Goal: Task Accomplishment & Management: Manage account settings

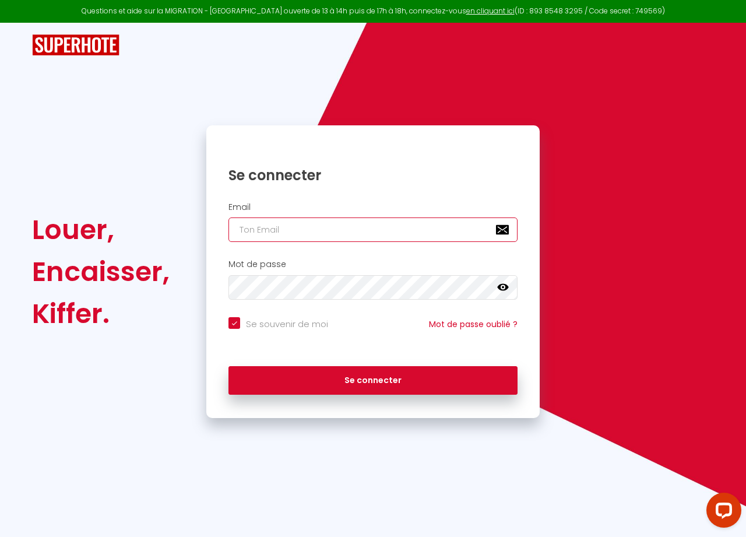
type input "[EMAIL_ADDRESS][DOMAIN_NAME]"
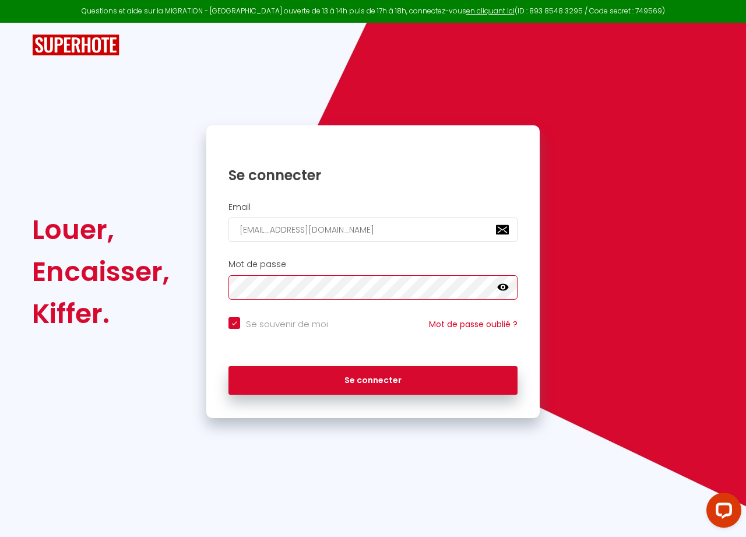
click at [373, 378] on button "Se connecter" at bounding box center [373, 380] width 289 height 29
checkbox input "true"
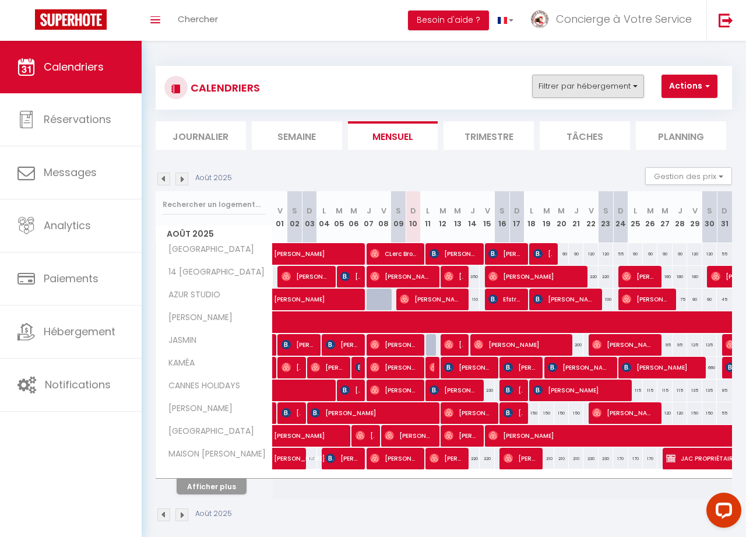
scroll to position [0, 1]
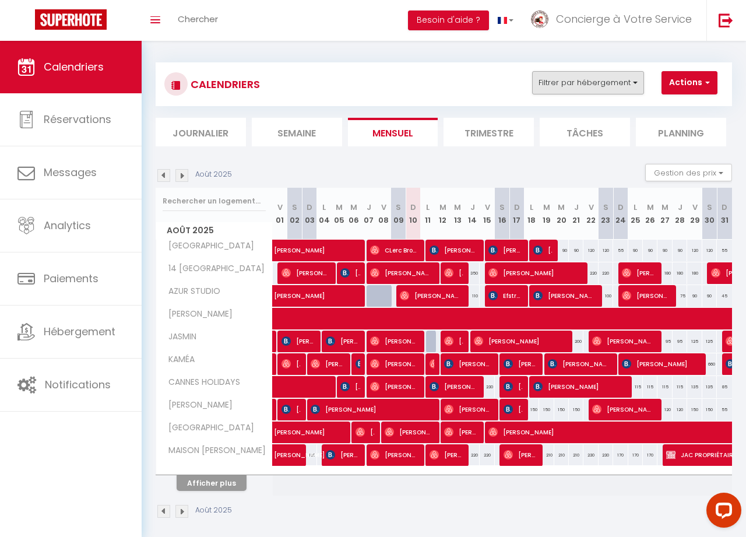
click at [637, 84] on button "Filtrer par hébergement" at bounding box center [588, 82] width 112 height 23
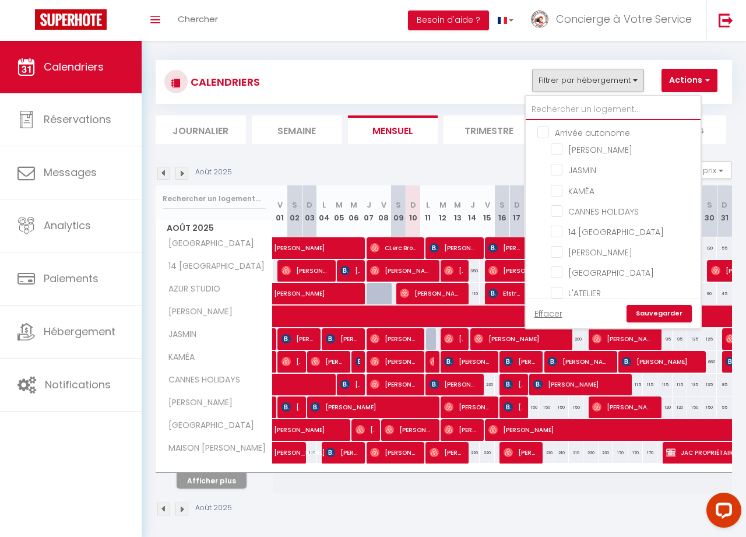
click at [602, 112] on input "text" at bounding box center [613, 109] width 175 height 21
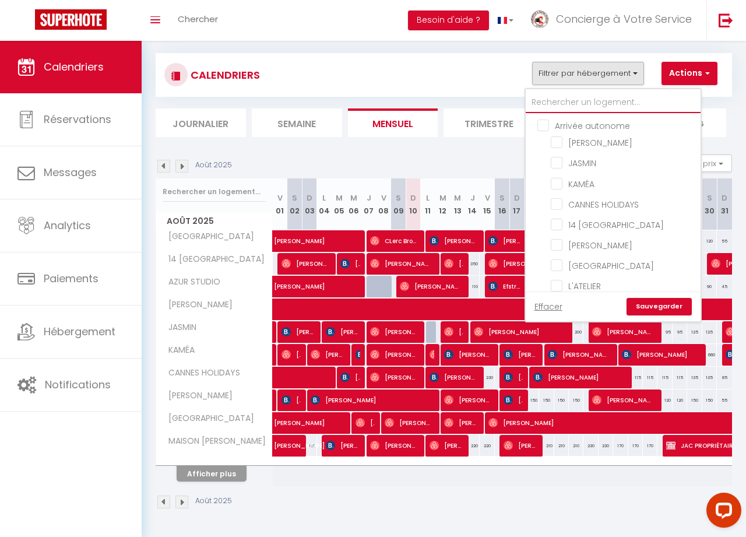
scroll to position [13, 1]
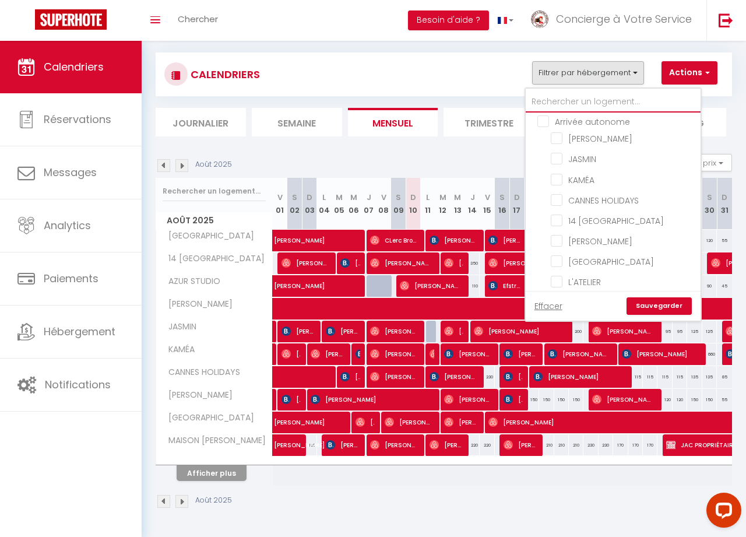
type input "D"
checkbox input "false"
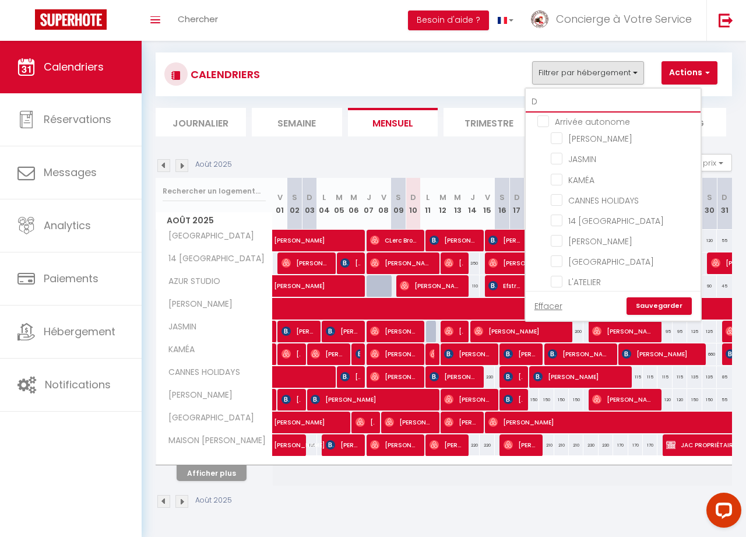
checkbox input "false"
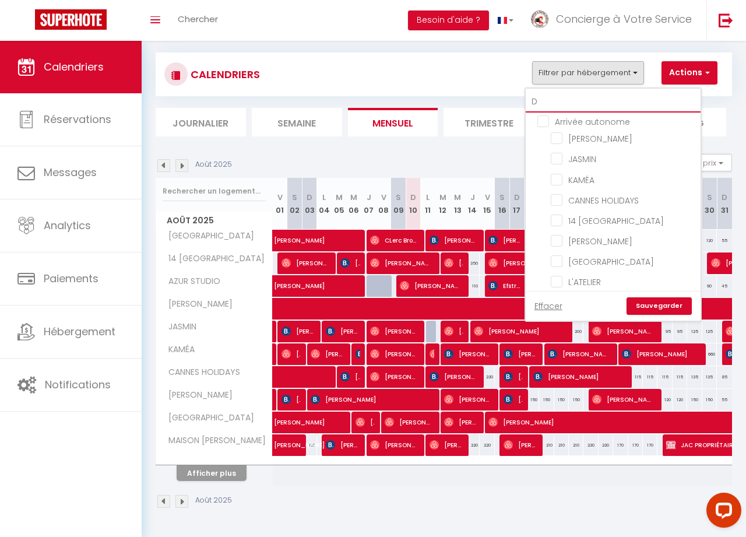
checkbox input "false"
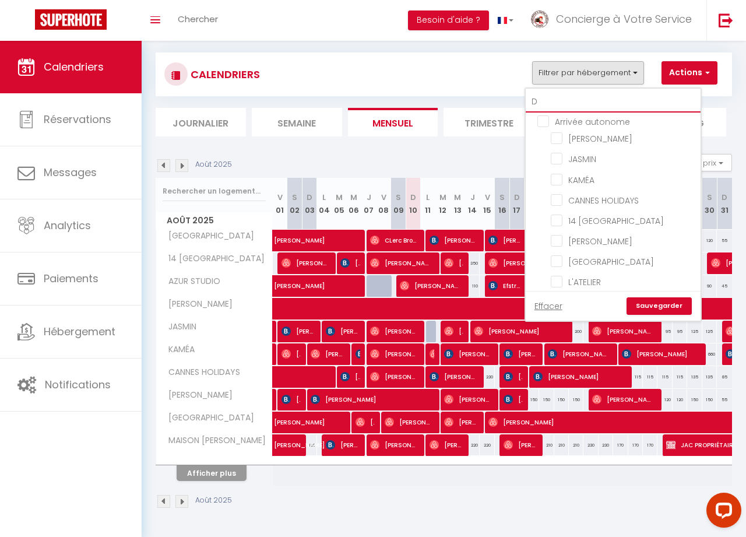
checkbox input "false"
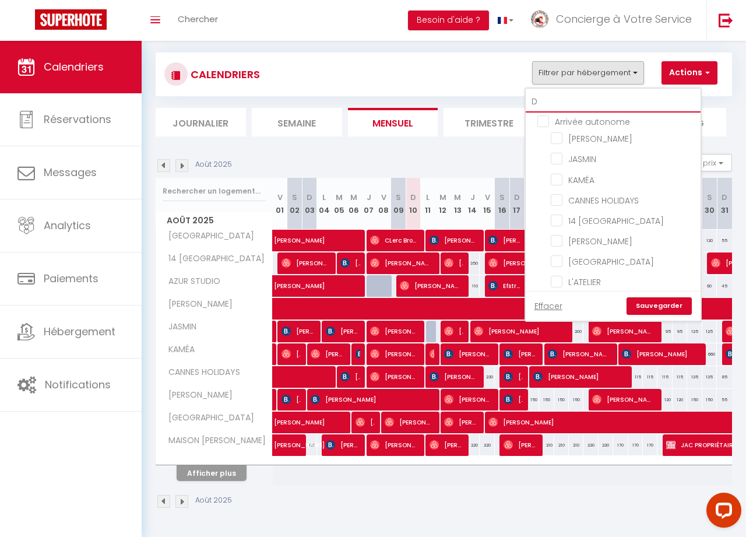
checkbox input "false"
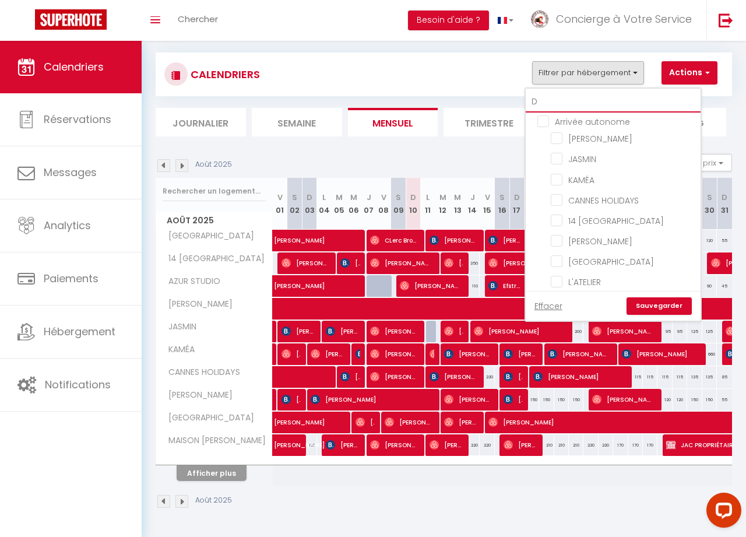
checkbox input "false"
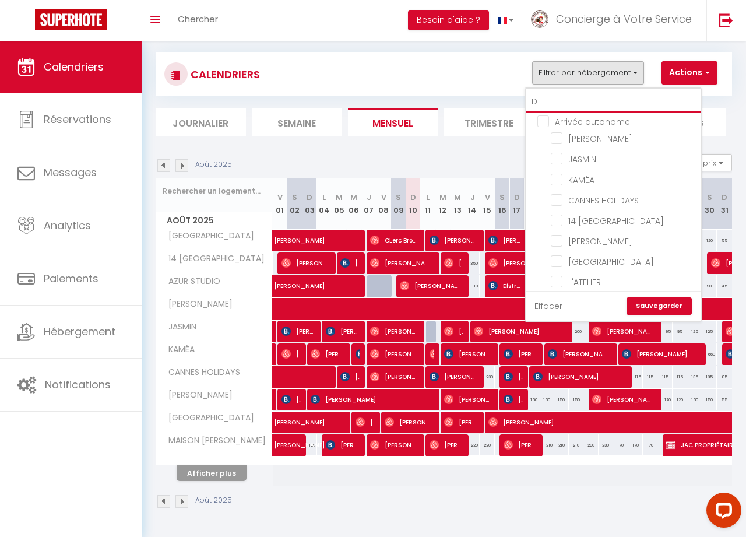
checkbox input "false"
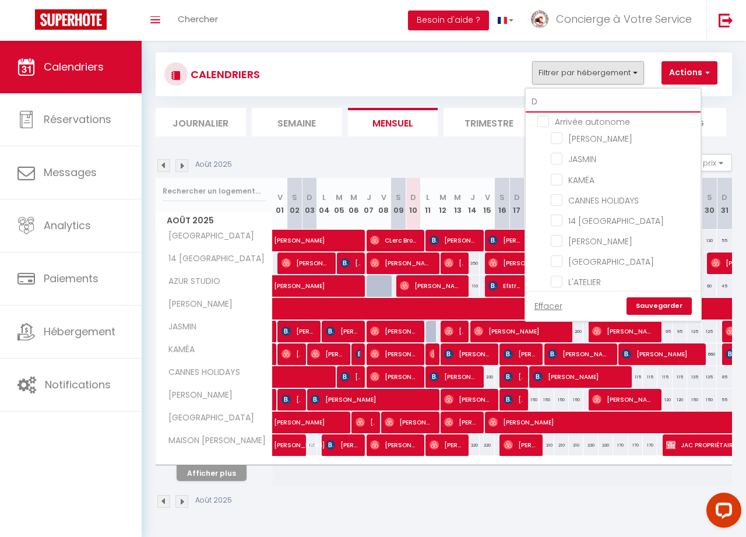
checkbox input "false"
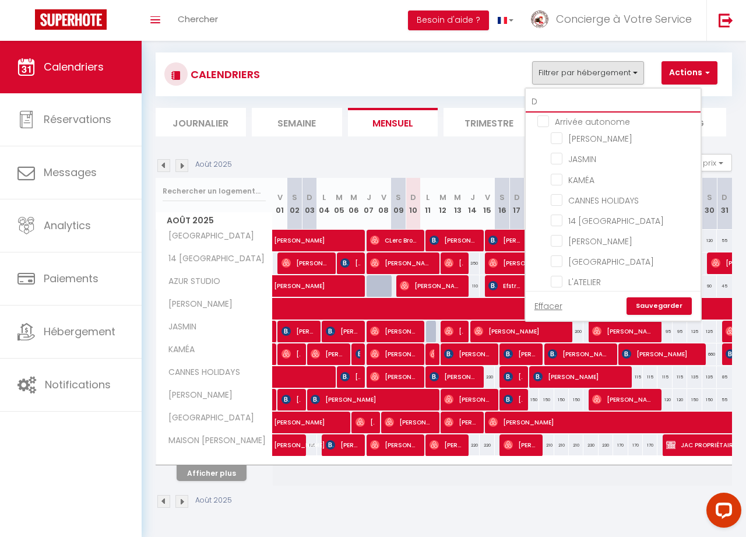
checkbox input "false"
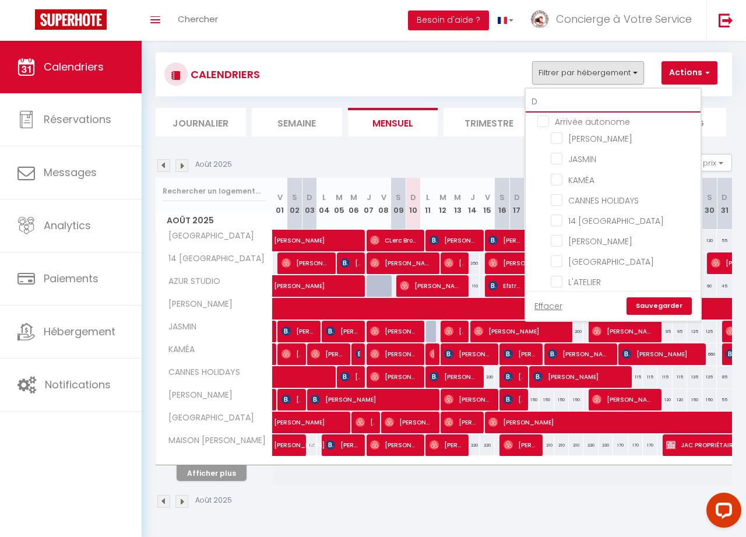
checkbox input "false"
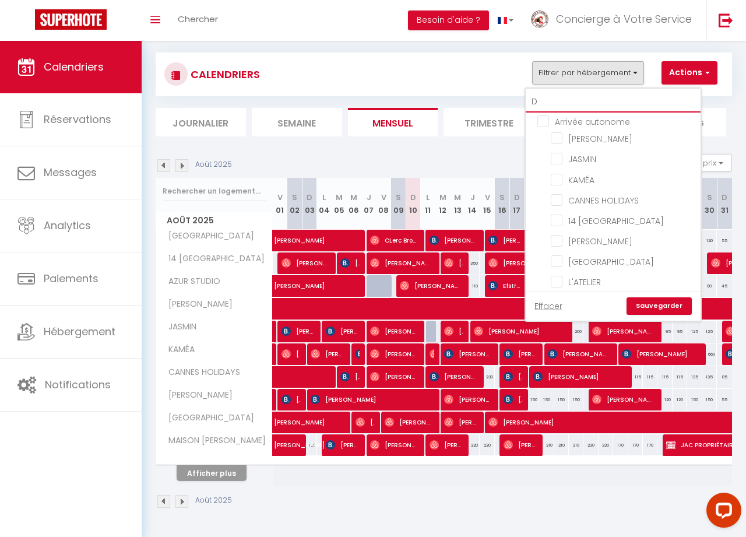
checkbox input "false"
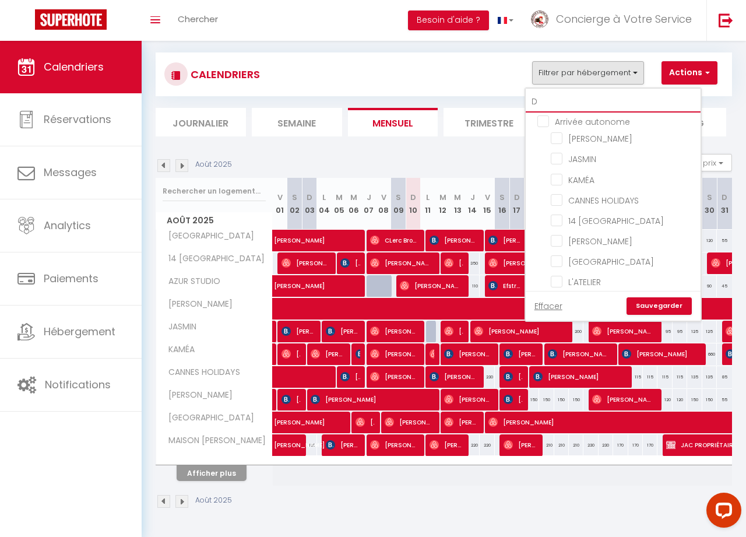
checkbox input "false"
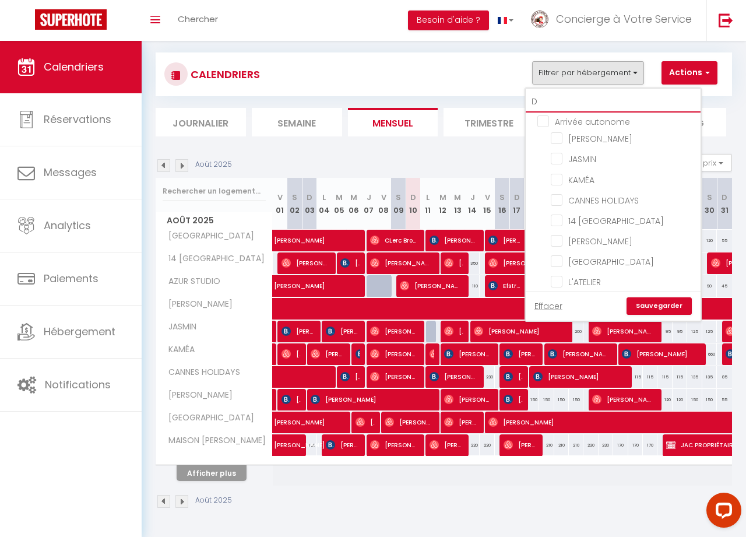
checkbox input "false"
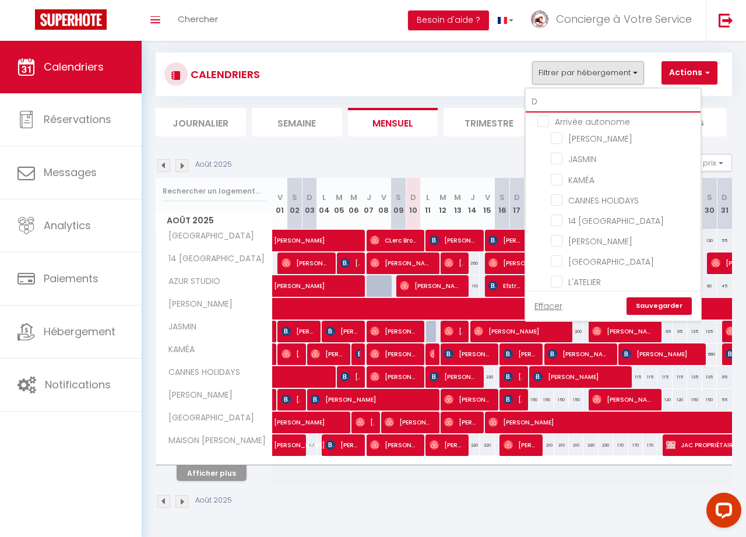
checkbox input "false"
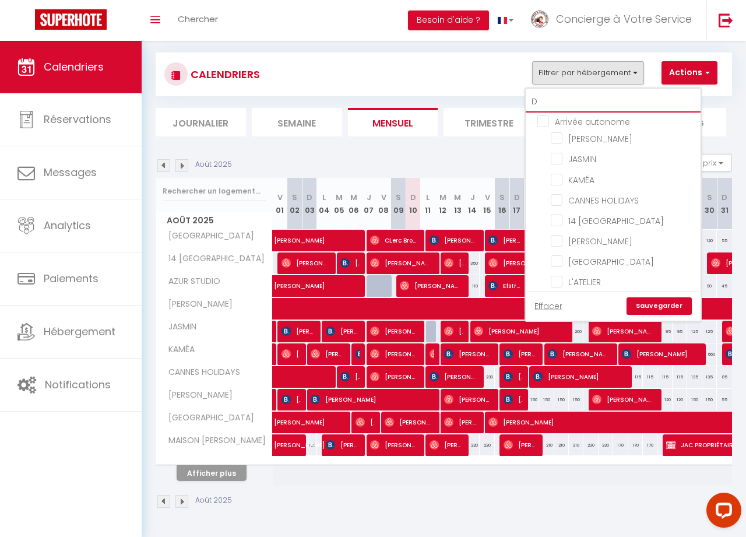
checkbox input "false"
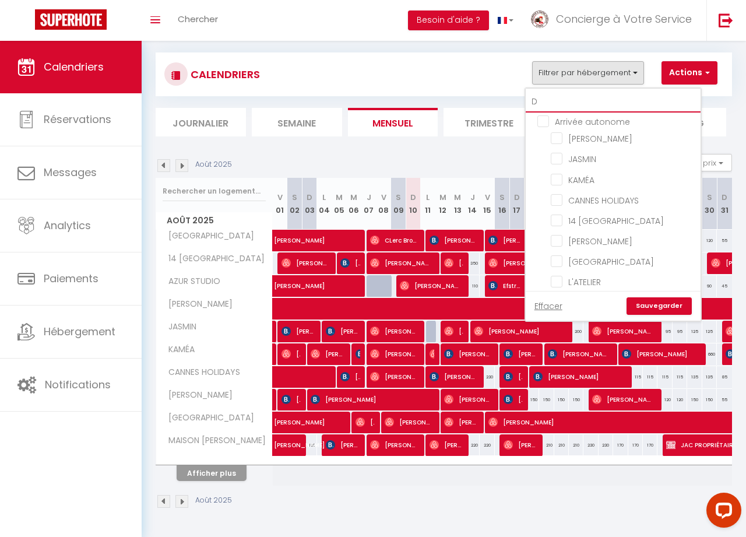
checkbox input "false"
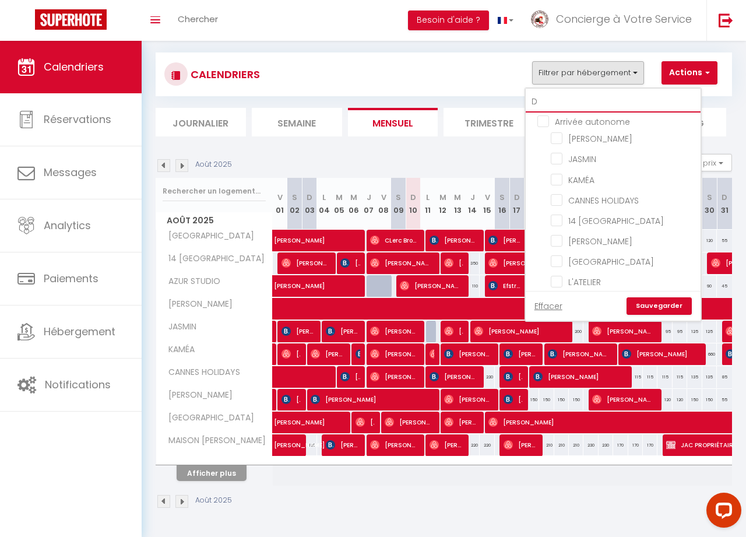
checkbox input "false"
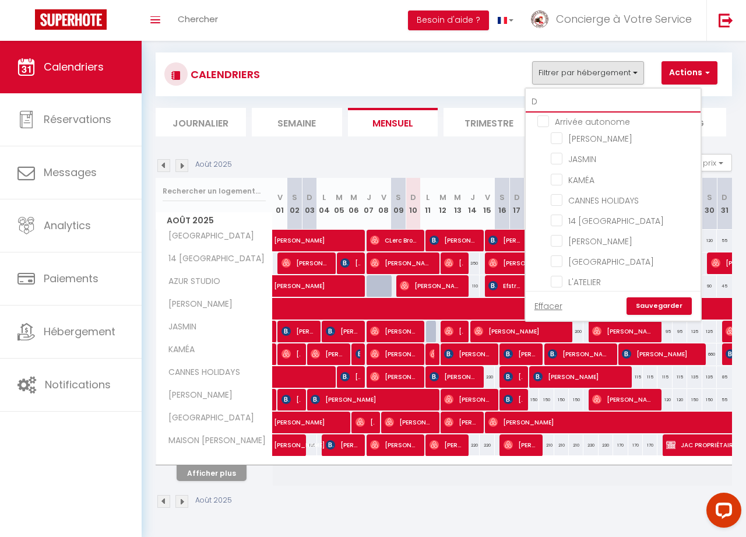
checkbox input "false"
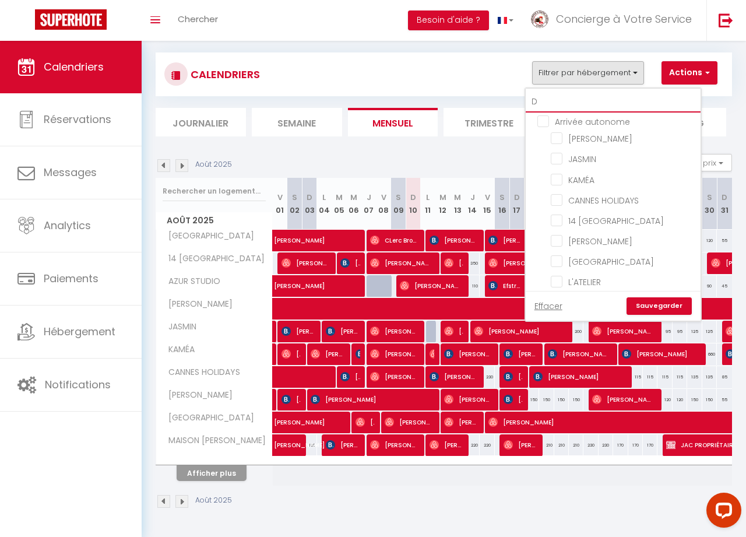
checkbox input "false"
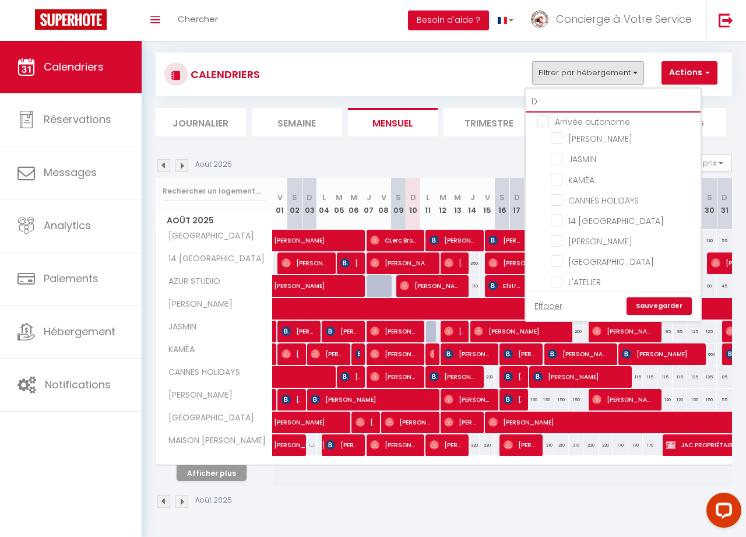
checkbox input "false"
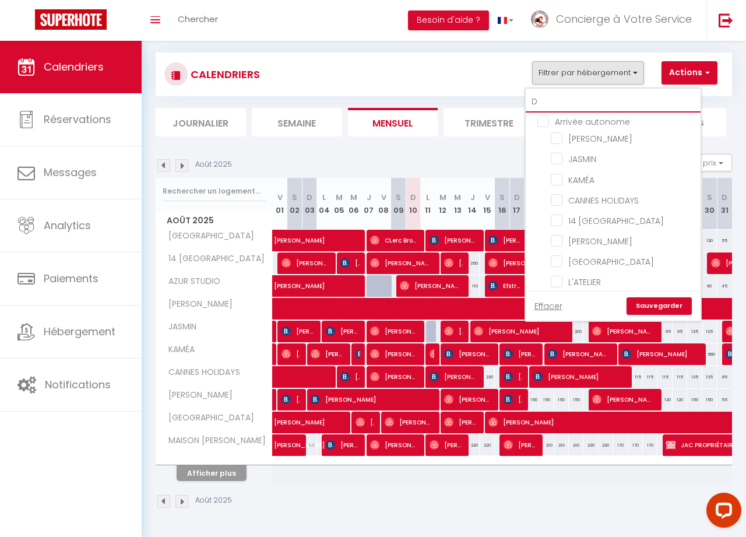
checkbox input "false"
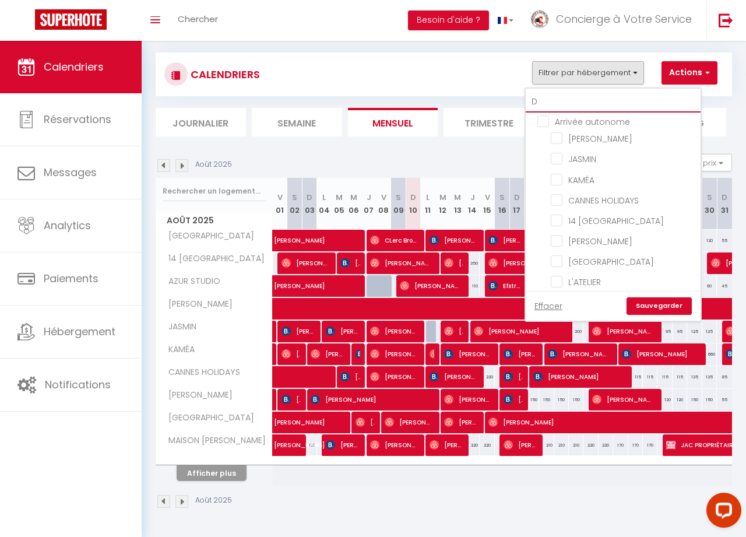
checkbox input "false"
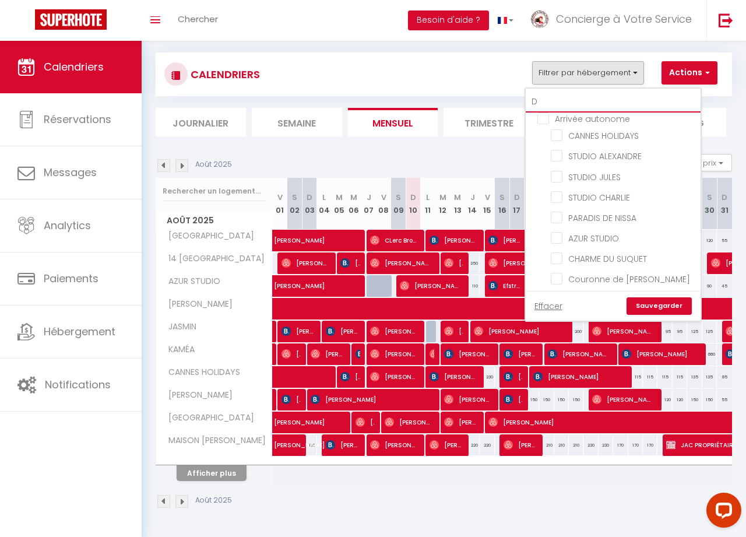
type input "DU"
checkbox input "false"
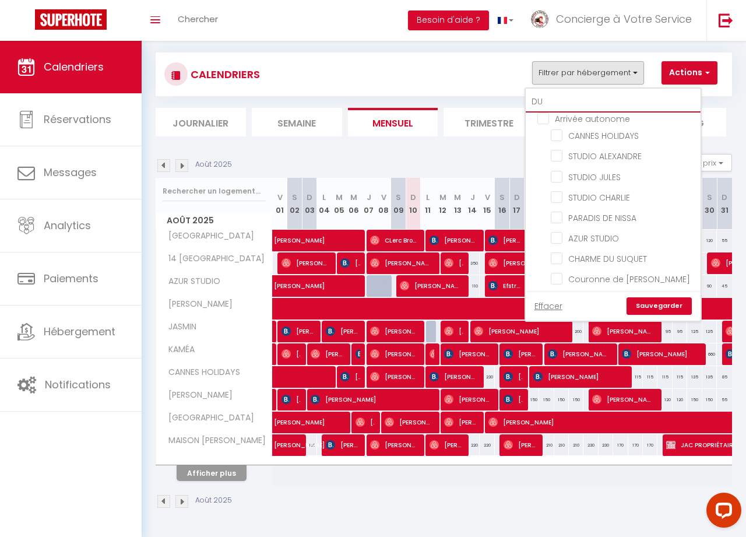
checkbox input "false"
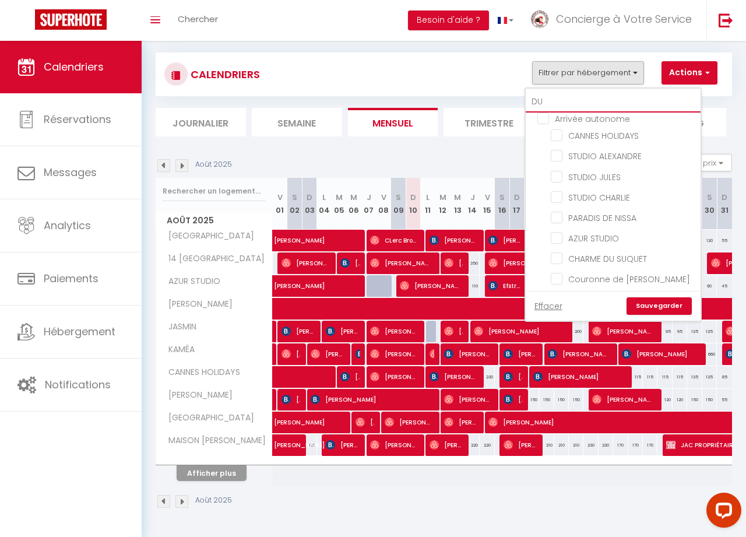
checkbox input "false"
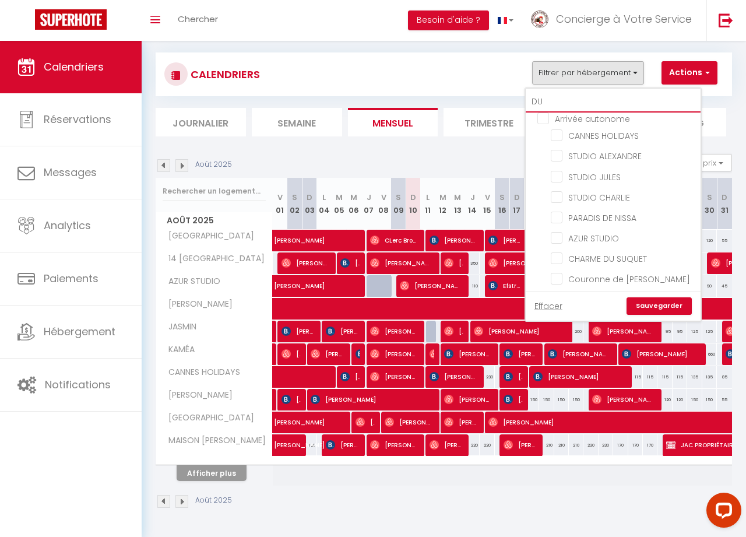
checkbox input "false"
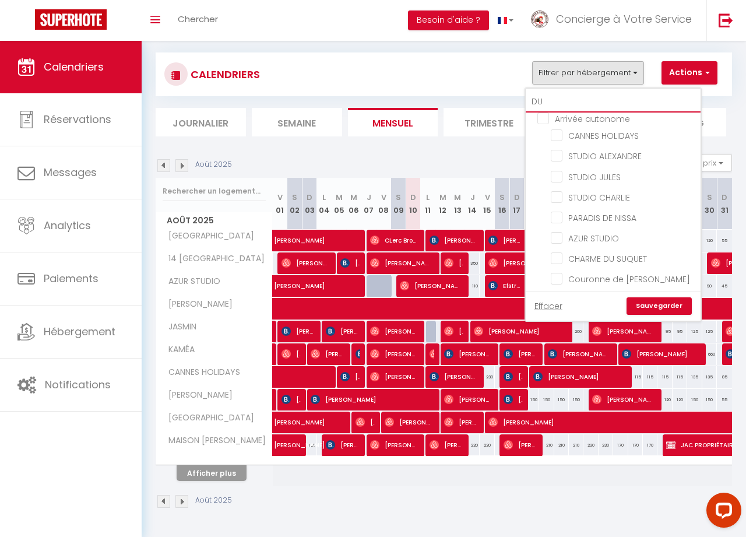
checkbox input "false"
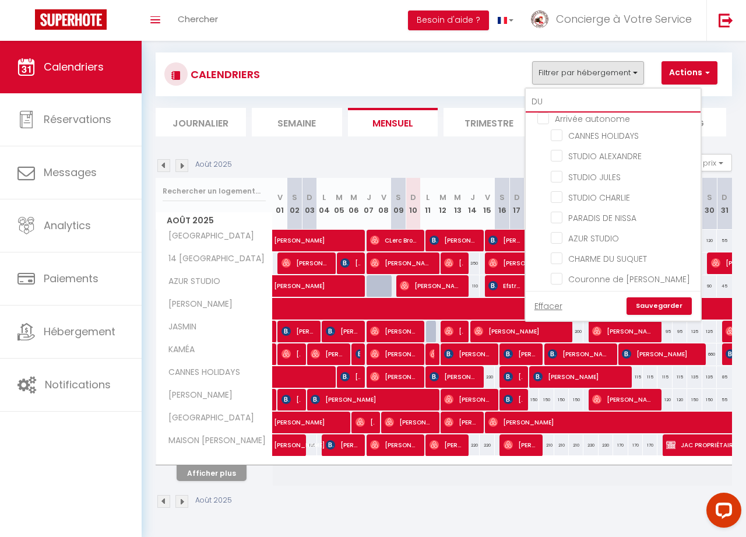
checkbox input "false"
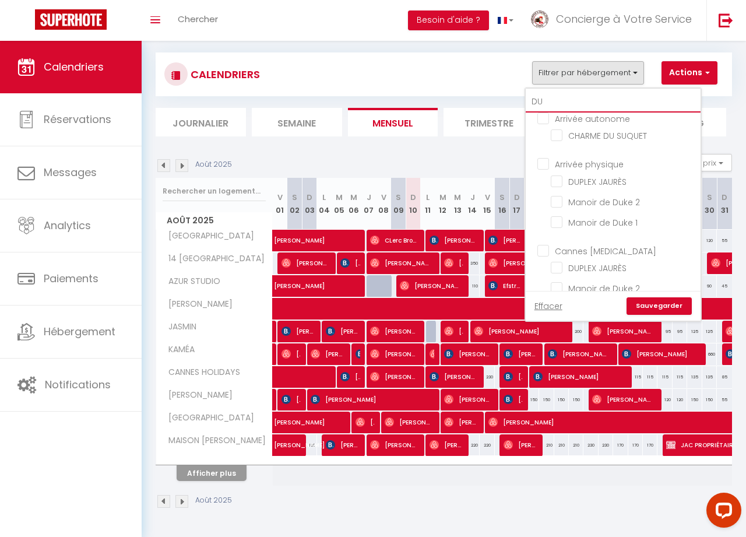
type input "DUK"
checkbox input "false"
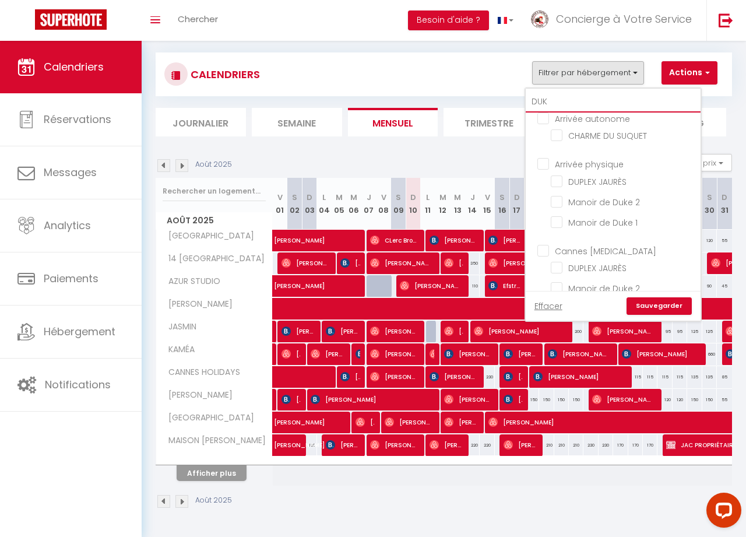
checkbox input "false"
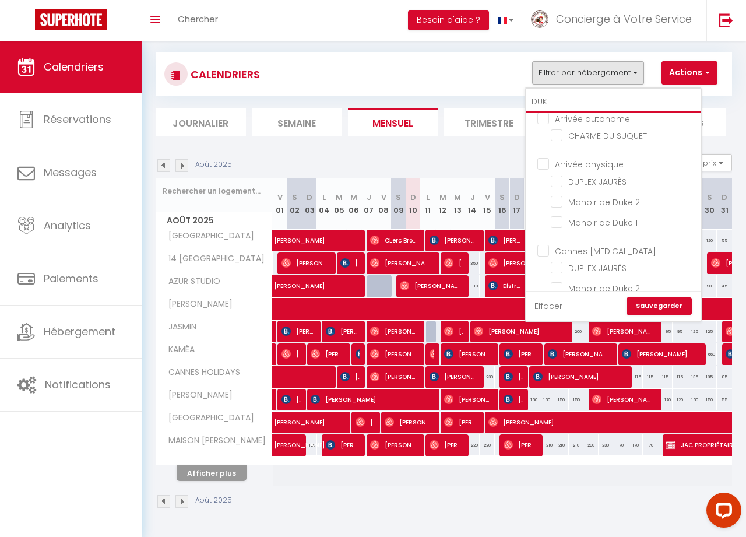
checkbox input "false"
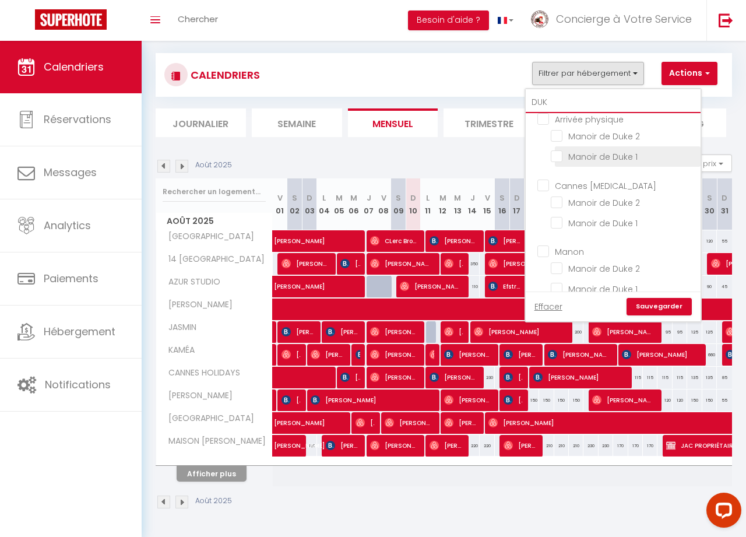
scroll to position [0, 0]
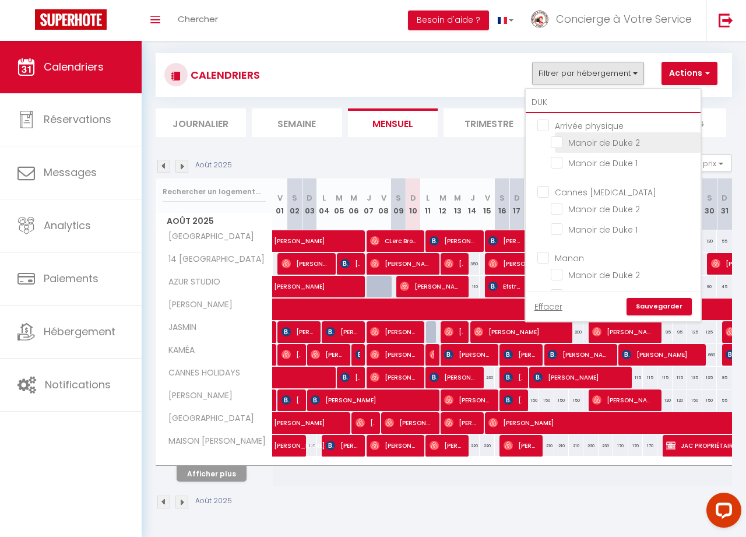
type input "DUK"
click at [559, 143] on input "Manoir de Duke 2" at bounding box center [624, 142] width 146 height 12
checkbox input "true"
checkbox input "false"
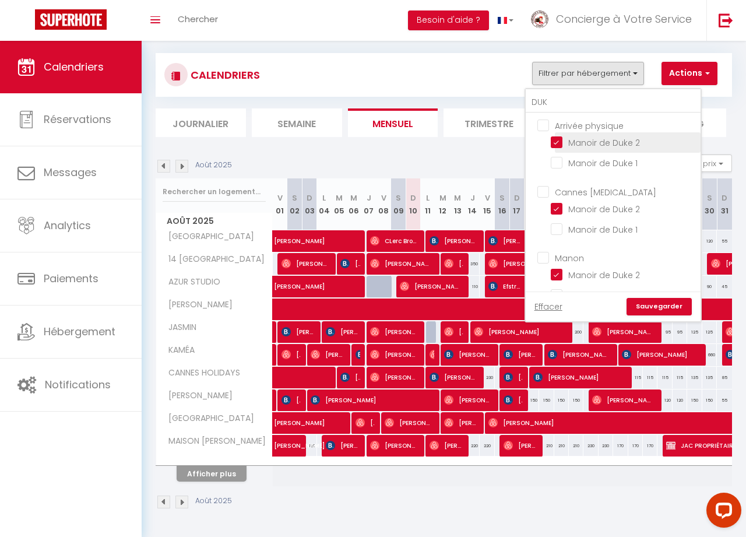
checkbox input "true"
checkbox input "false"
checkbox input "true"
checkbox input "false"
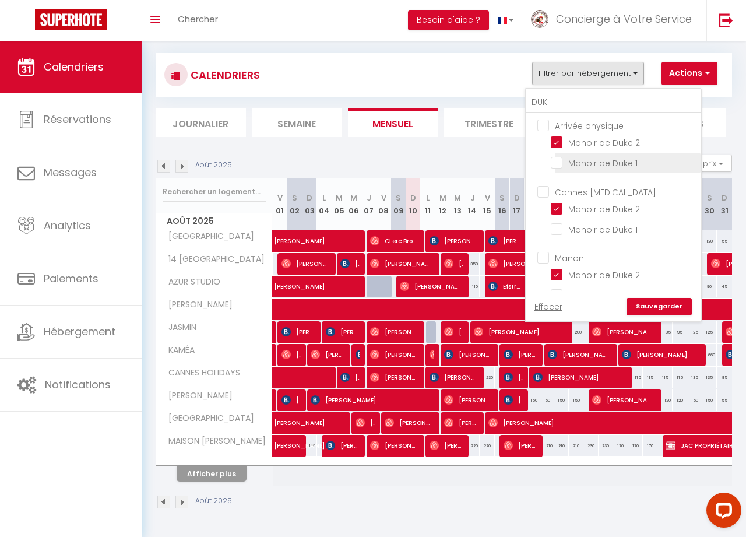
scroll to position [3, 0]
click at [558, 157] on input "Manoir de Duke 1" at bounding box center [624, 159] width 146 height 12
checkbox input "true"
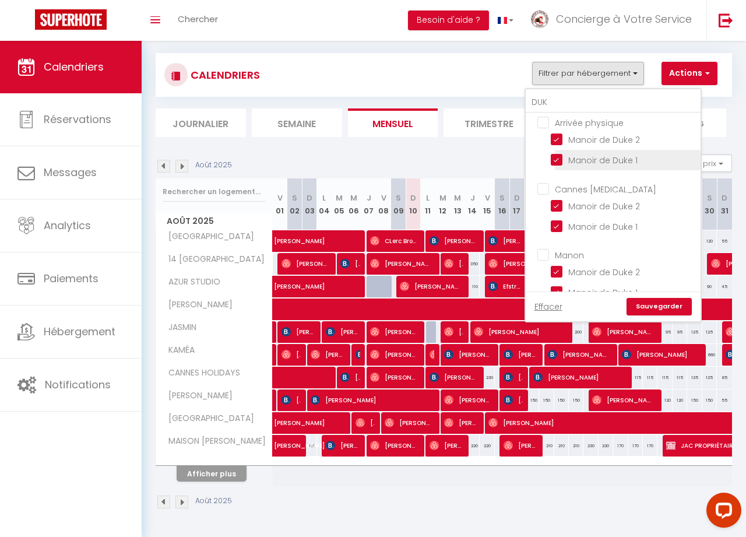
checkbox input "true"
click at [648, 302] on link "Sauvegarder" at bounding box center [659, 306] width 65 height 17
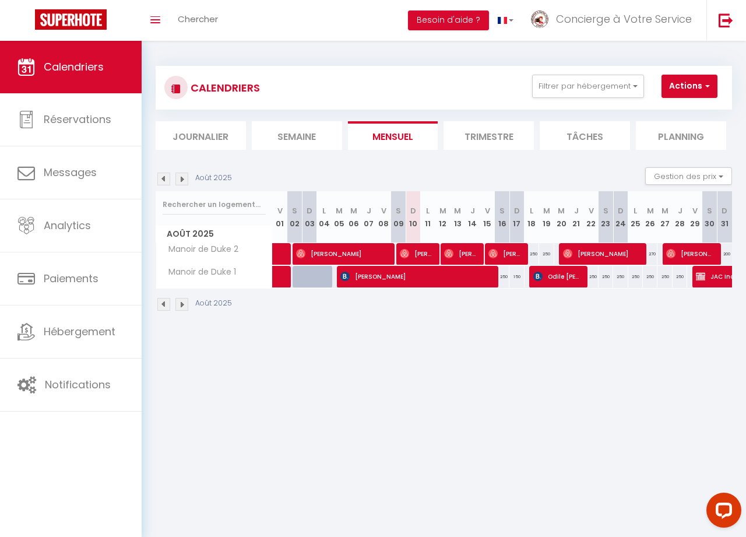
scroll to position [0, 0]
click at [164, 177] on img at bounding box center [163, 179] width 13 height 13
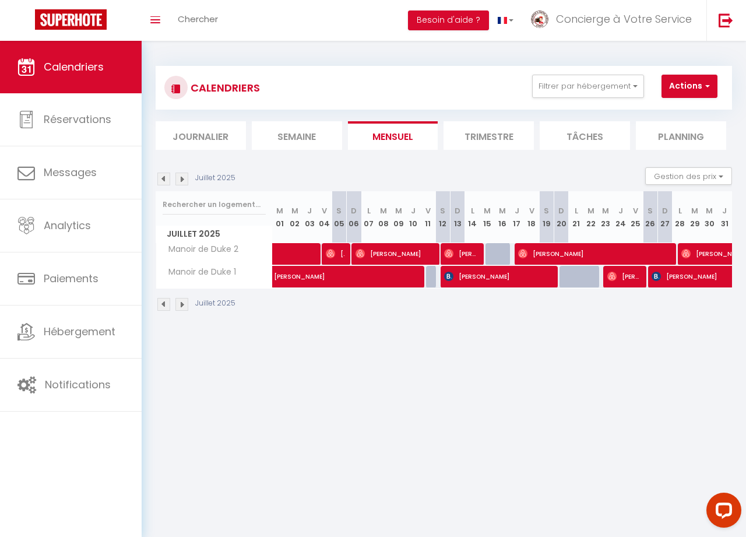
click at [618, 273] on span "[PERSON_NAME]" at bounding box center [625, 276] width 34 height 22
select select "OK"
select select "0"
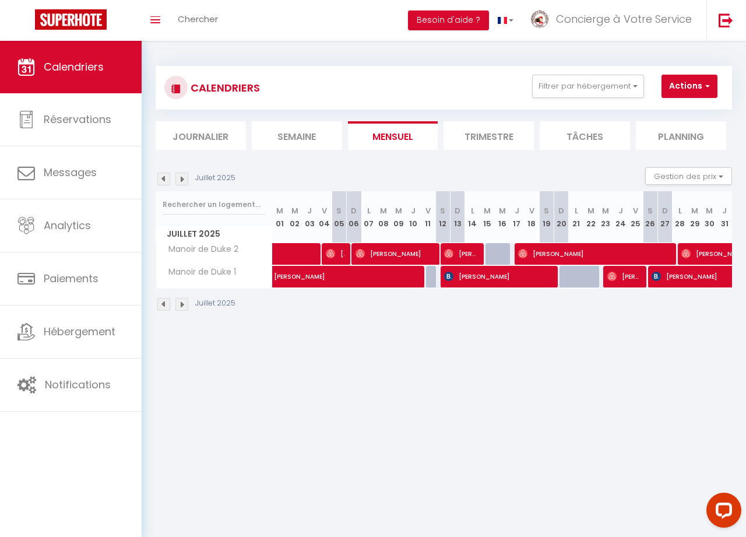
select select "1"
select select
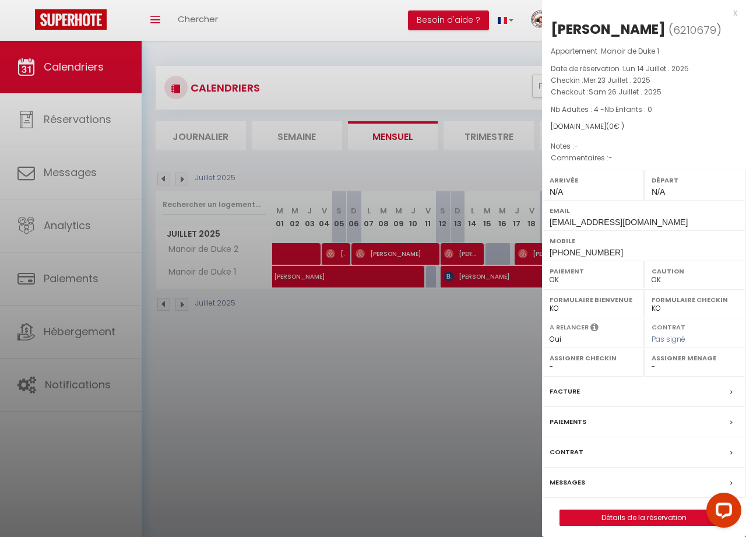
select select "9948"
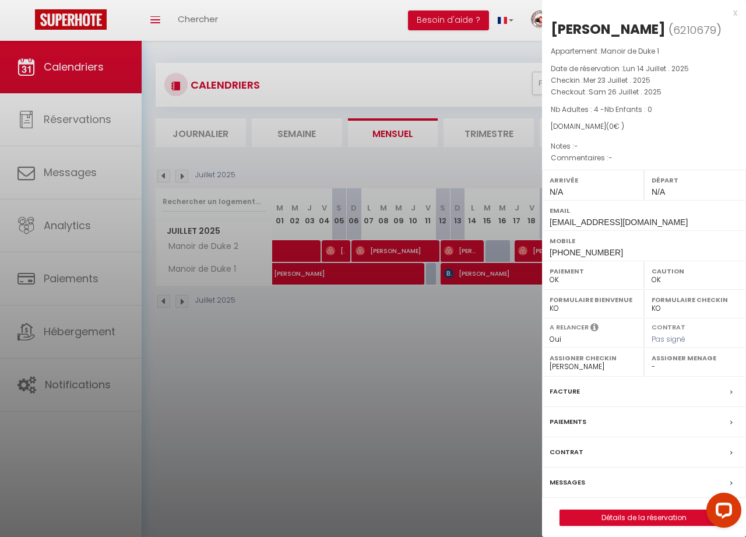
click at [643, 514] on link "Détails de la réservation" at bounding box center [644, 517] width 168 height 15
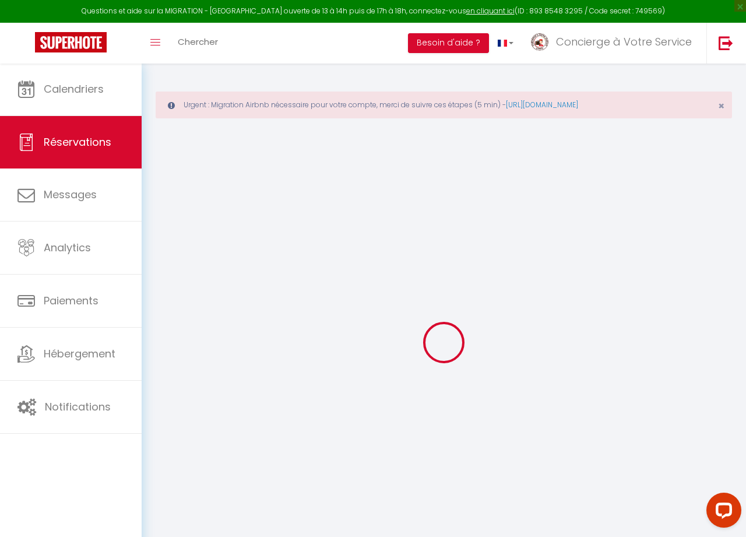
type input "Rønnaug"
type input "[PERSON_NAME]"
type input "[EMAIL_ADDRESS][DOMAIN_NAME]"
type input "[PHONE_NUMBER]"
type input "N"
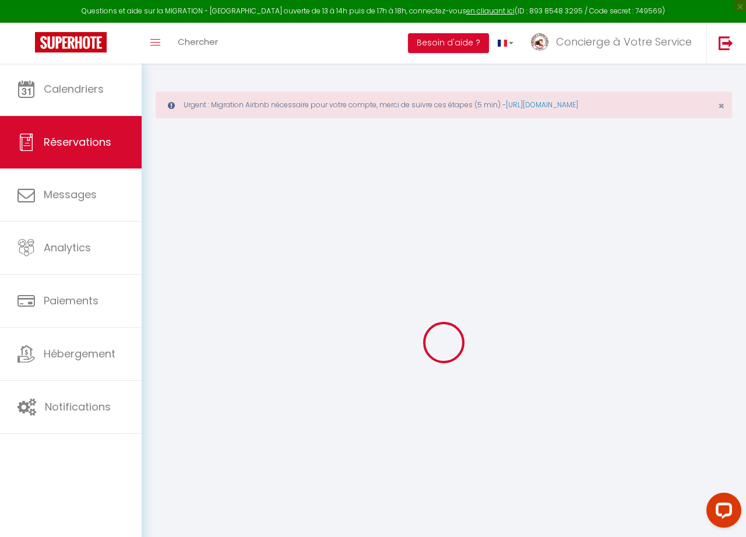
select select "LB"
type input "0"
select select "40709"
select select "1"
select select
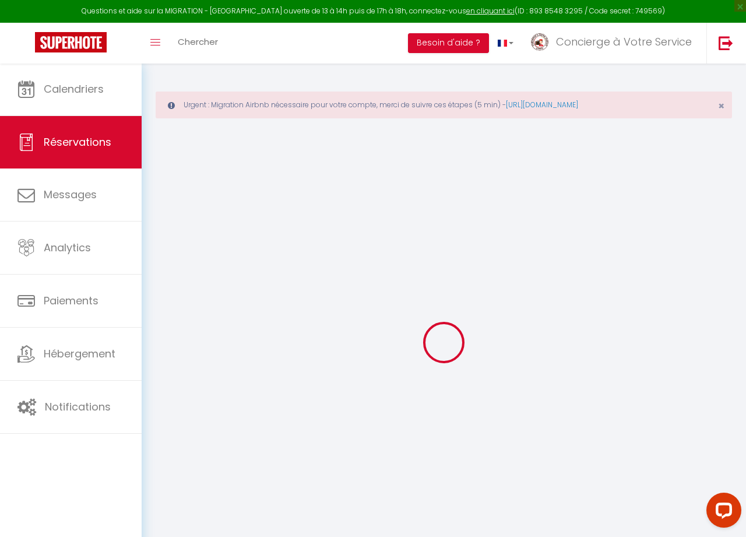
select select
type input "4"
select select "12"
select select
checkbox input "false"
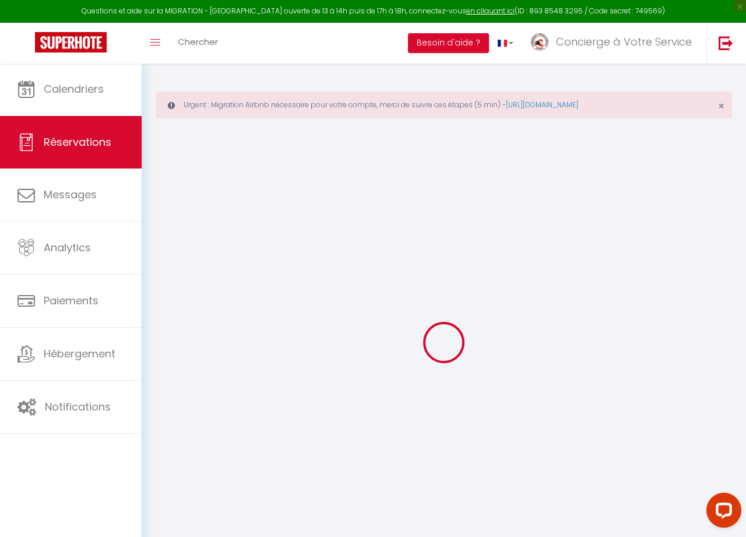
type input "0"
select select "1"
type input "0"
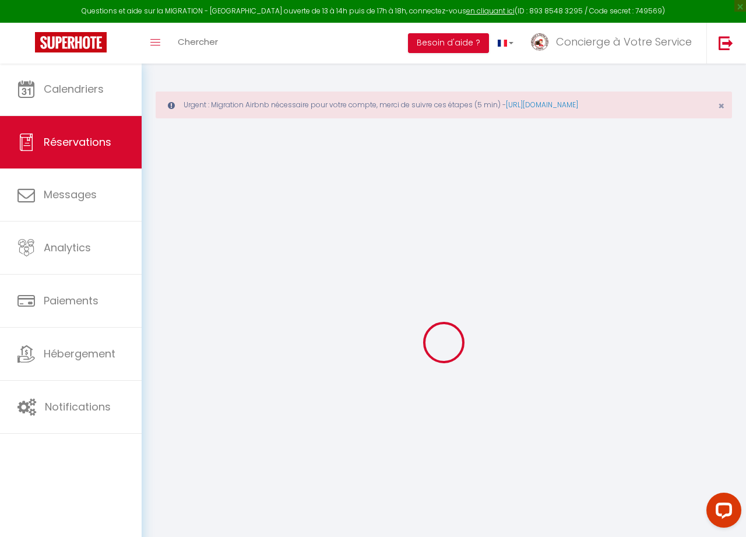
select select
select select "15"
checkbox input "false"
select select
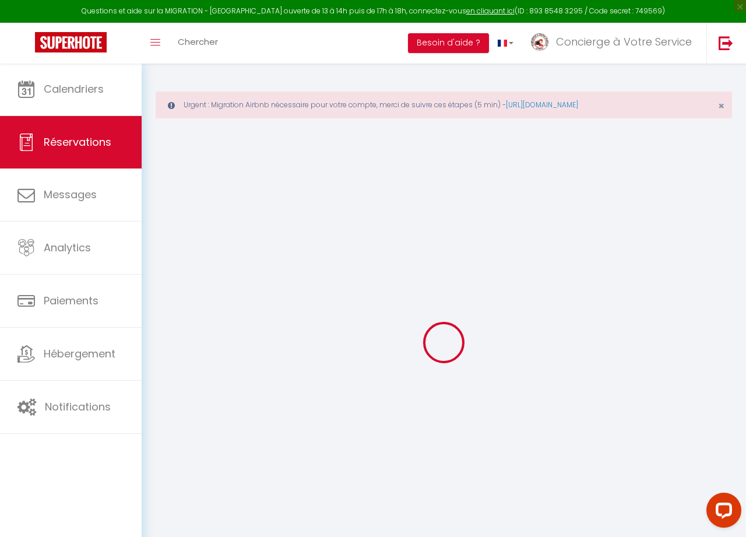
select select
checkbox input "false"
select select
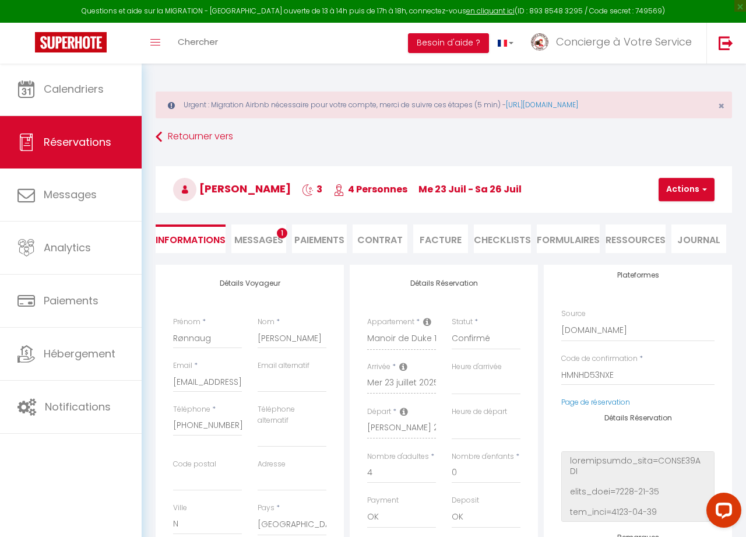
scroll to position [0, 2]
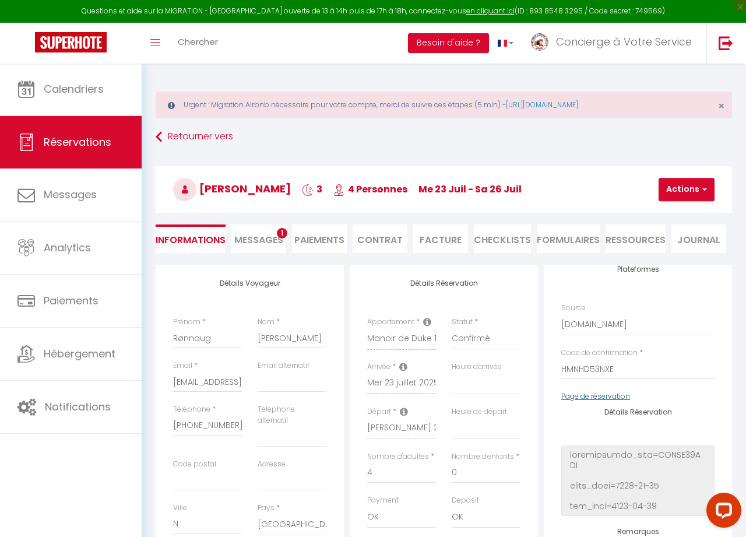
click at [614, 400] on link "Page de réservation" at bounding box center [596, 396] width 69 height 10
click at [188, 136] on link "Retourner vers" at bounding box center [444, 137] width 577 height 21
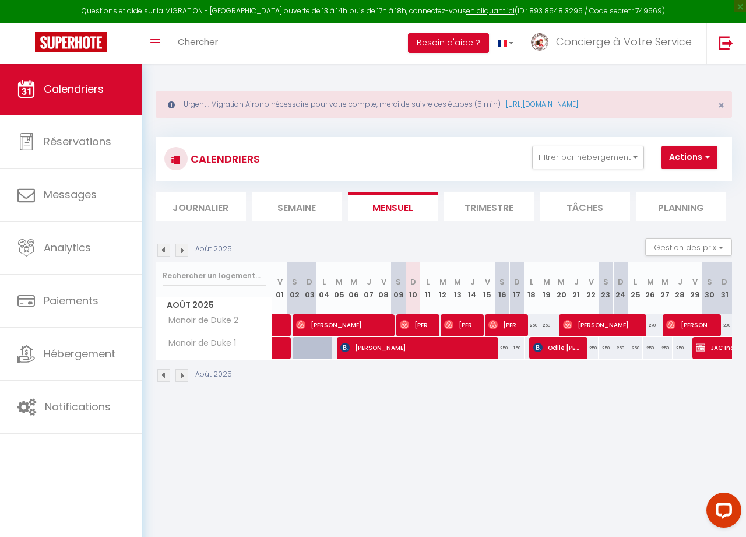
scroll to position [0, 2]
click at [162, 249] on img at bounding box center [162, 250] width 13 height 13
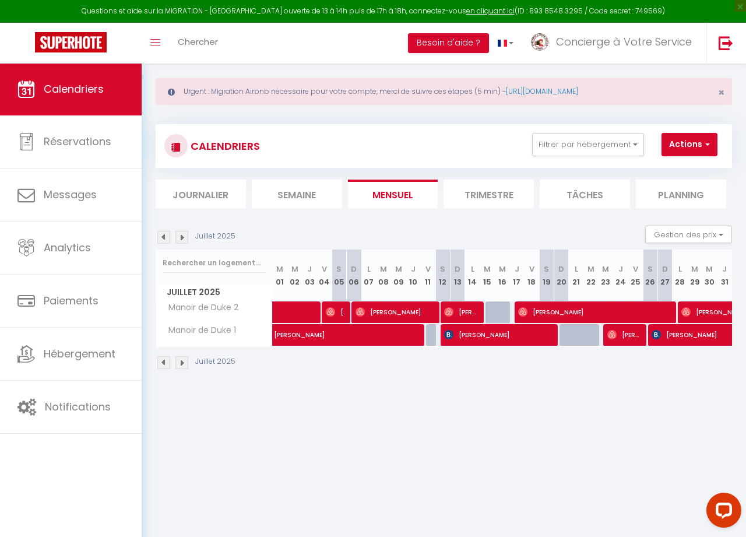
scroll to position [15, 0]
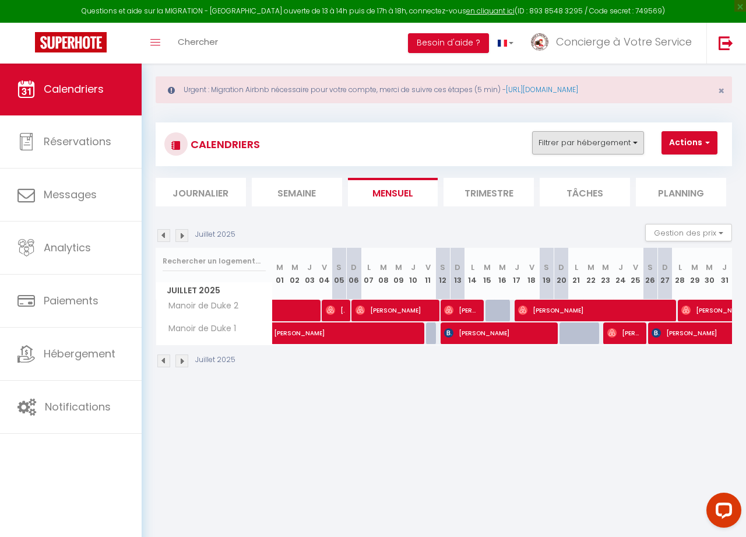
click at [633, 141] on button "Filtrer par hébergement" at bounding box center [588, 142] width 112 height 23
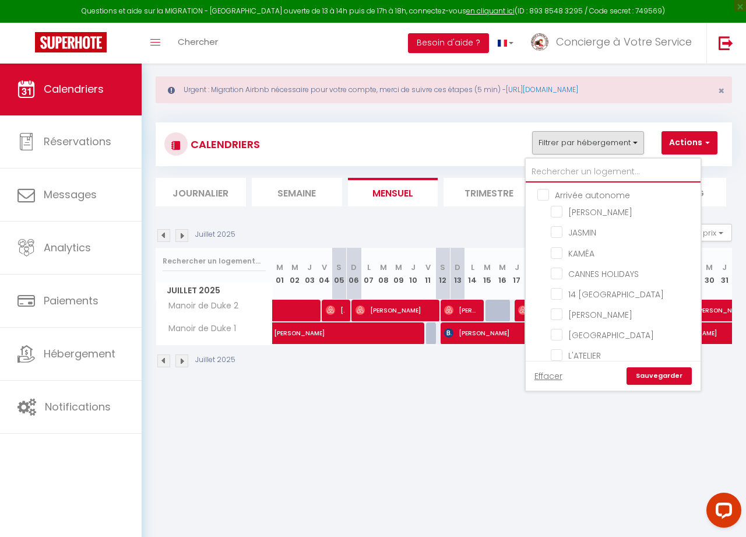
click at [558, 169] on input "text" at bounding box center [613, 172] width 175 height 21
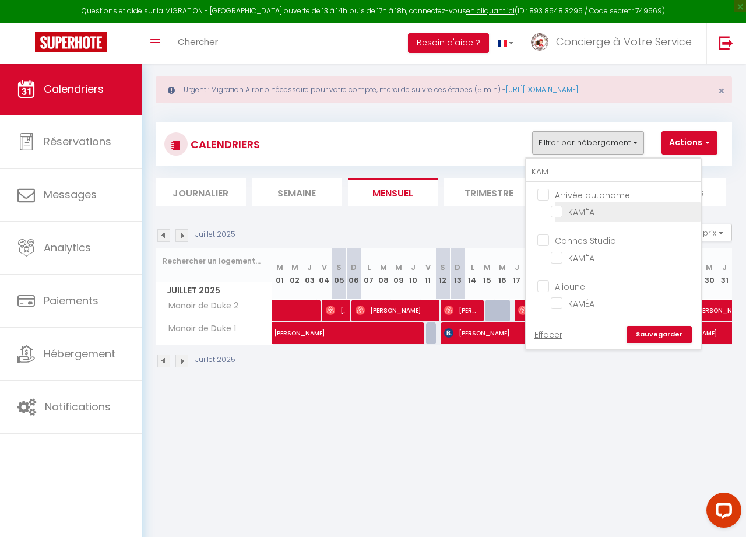
click at [556, 212] on input "KAMÉA" at bounding box center [624, 211] width 146 height 12
click at [664, 332] on link "Sauvegarder" at bounding box center [659, 334] width 65 height 17
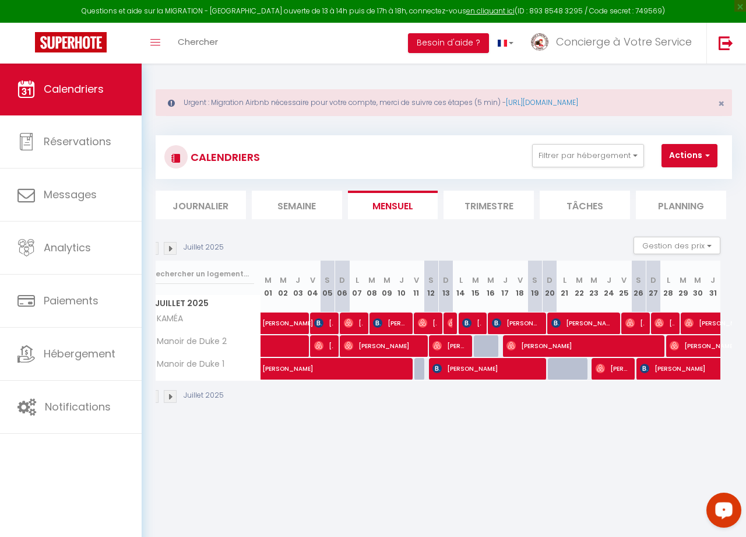
scroll to position [1, 0]
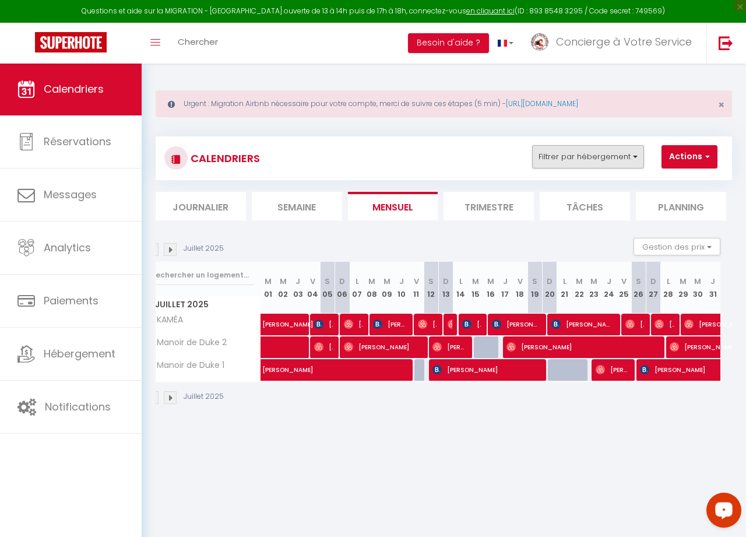
click at [634, 156] on button "Filtrer par hébergement" at bounding box center [588, 156] width 112 height 23
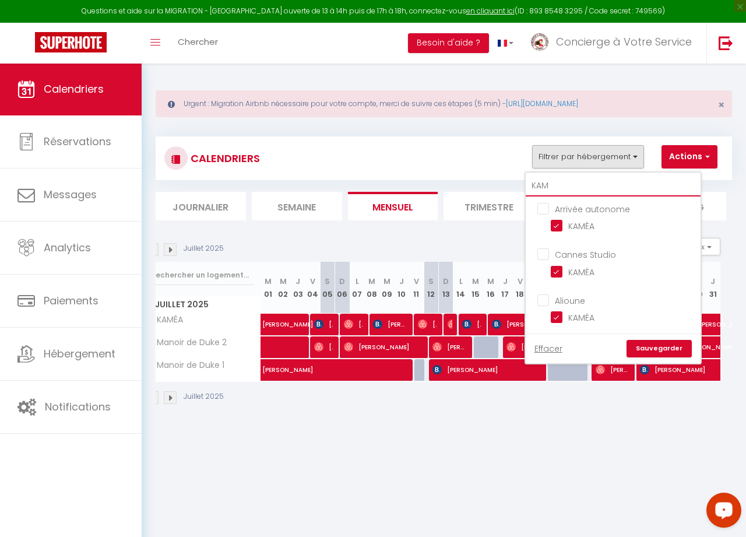
click at [577, 191] on input "KAM" at bounding box center [613, 186] width 175 height 21
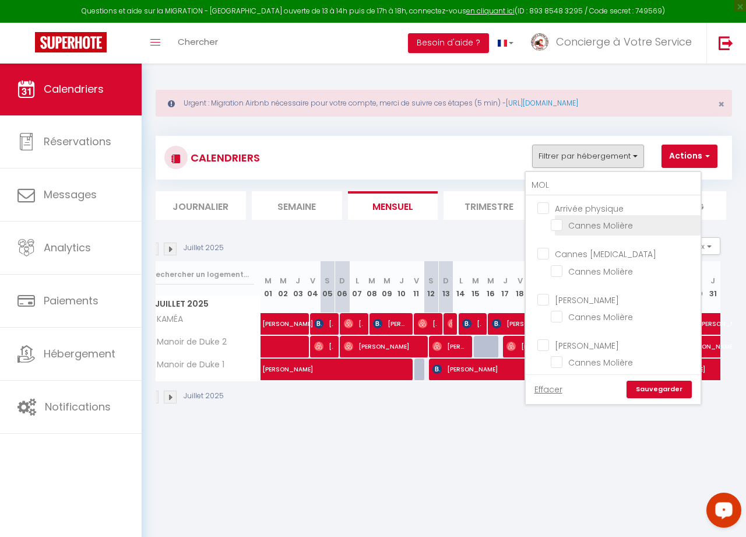
click at [555, 227] on input "Cannes Molière" at bounding box center [624, 225] width 146 height 12
drag, startPoint x: 664, startPoint y: 389, endPoint x: 663, endPoint y: 383, distance: 6.4
click at [664, 386] on link "Sauvegarder" at bounding box center [659, 389] width 65 height 17
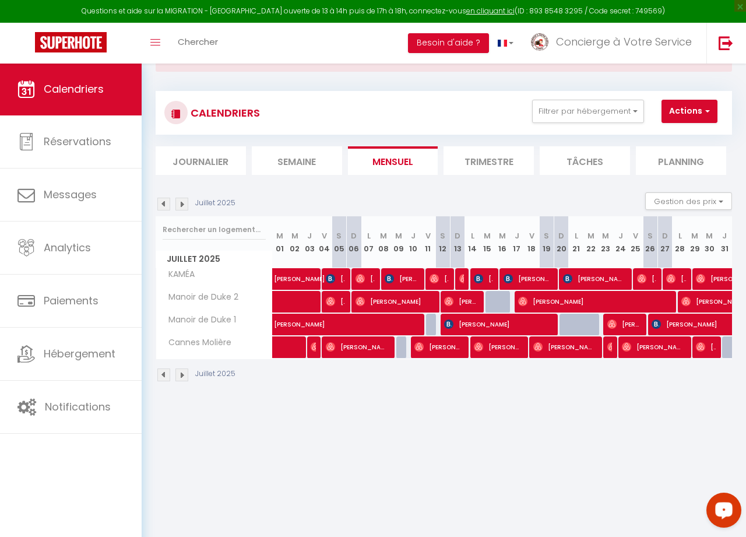
scroll to position [50, 1]
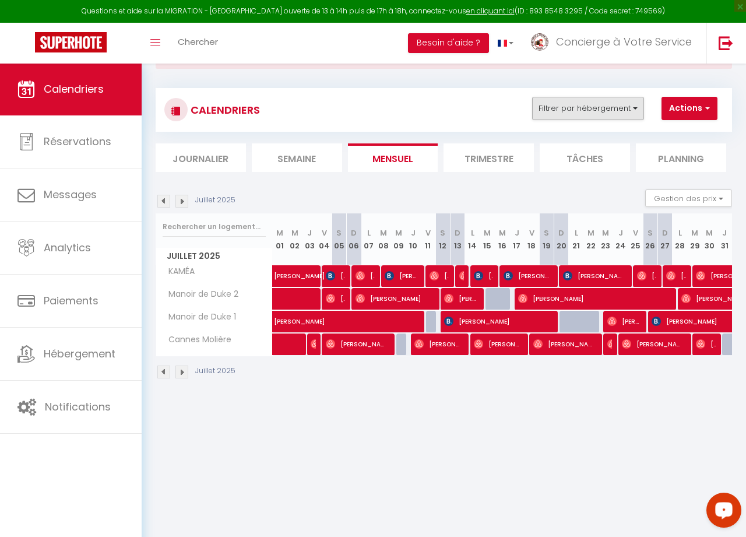
click at [628, 107] on button "Filtrer par hébergement" at bounding box center [588, 108] width 112 height 23
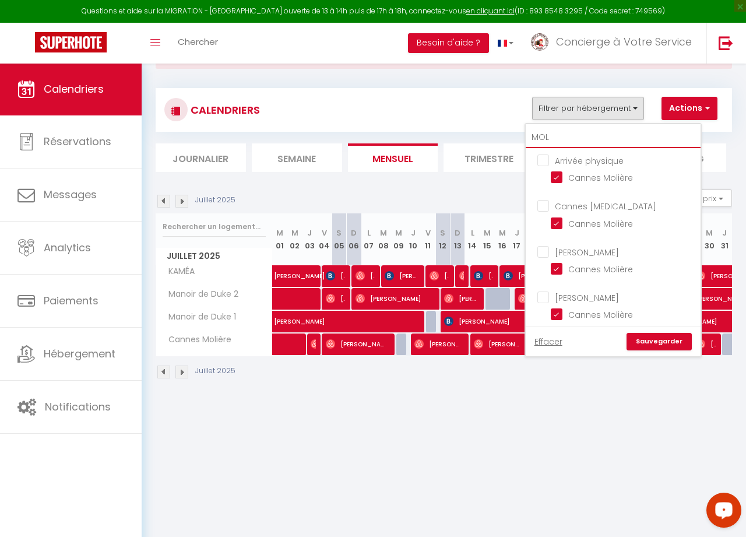
click at [590, 139] on input "MOL" at bounding box center [613, 137] width 175 height 21
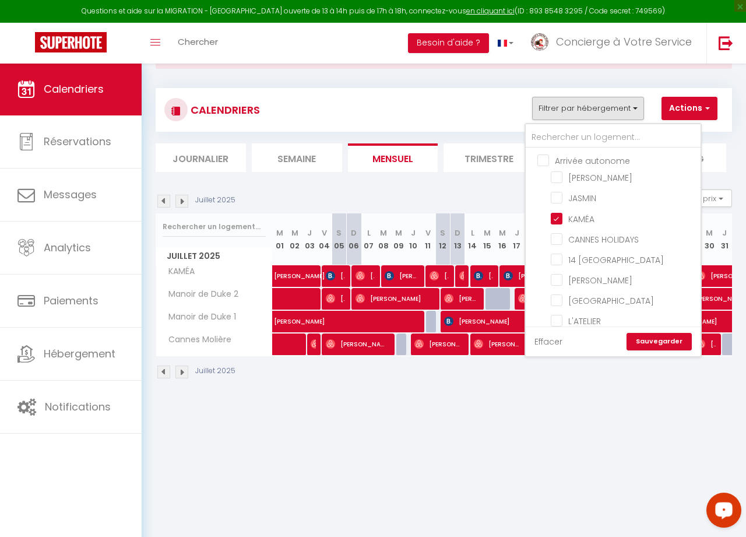
click at [546, 340] on link "Effacer" at bounding box center [549, 341] width 28 height 13
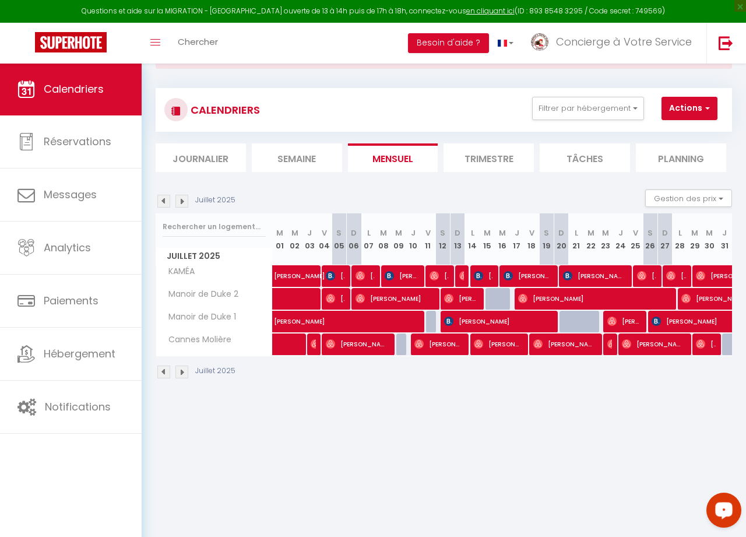
scroll to position [50, 0]
click at [636, 108] on button "Filtrer par hébergement" at bounding box center [588, 108] width 112 height 23
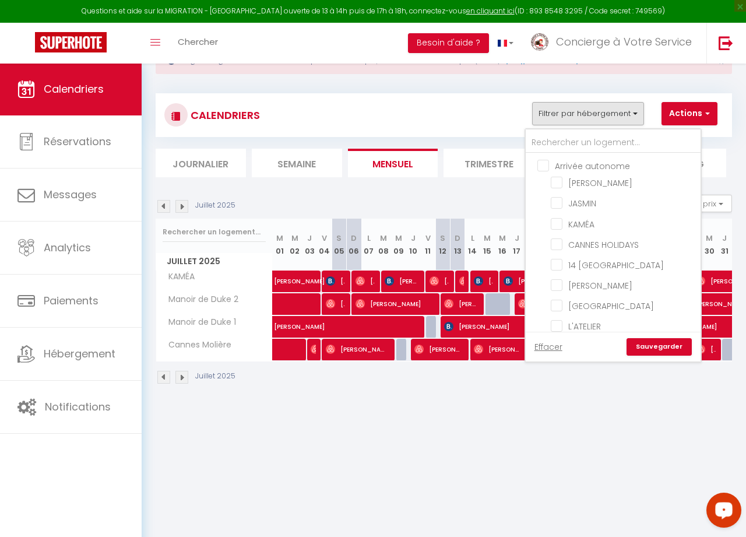
scroll to position [47, 0]
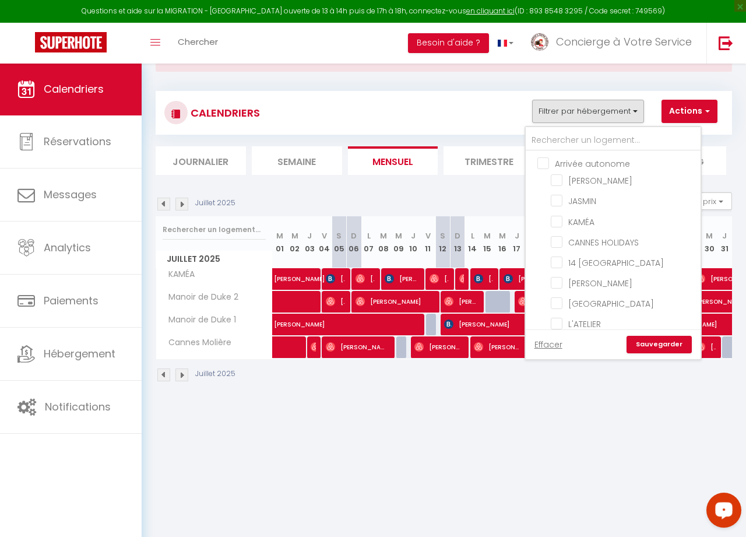
click at [661, 349] on link "Sauvegarder" at bounding box center [659, 344] width 65 height 17
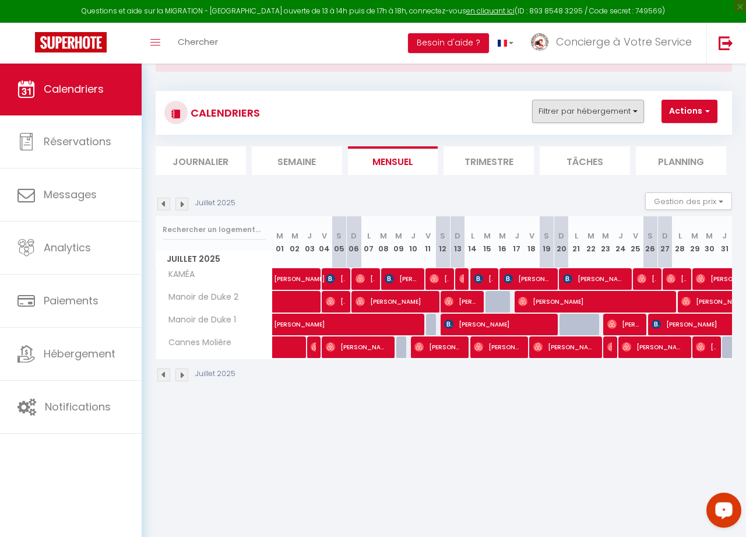
click at [623, 108] on button "Filtrer par hébergement" at bounding box center [588, 111] width 112 height 23
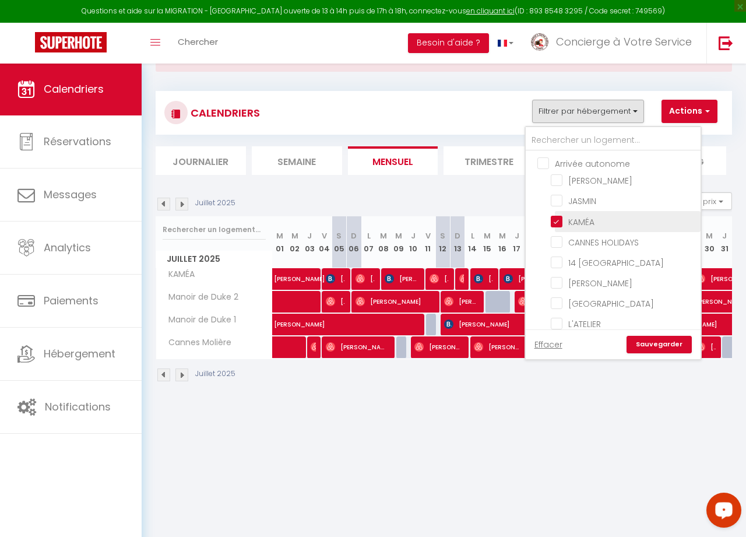
click at [554, 226] on input "KAMÉA" at bounding box center [624, 221] width 146 height 12
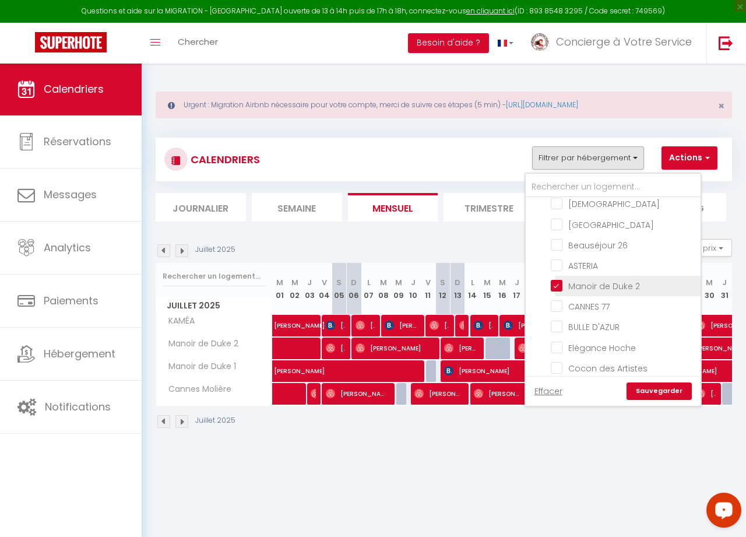
scroll to position [892, 0]
click at [560, 281] on input "Manoir de Duke 2" at bounding box center [624, 283] width 146 height 12
click at [559, 297] on input "CANNES 77" at bounding box center [624, 303] width 146 height 12
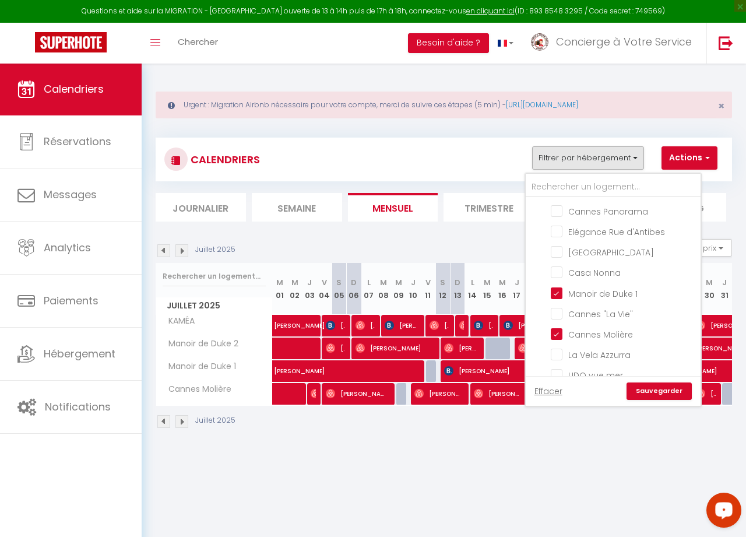
drag, startPoint x: 556, startPoint y: 271, endPoint x: 560, endPoint y: 324, distance: 53.2
click at [557, 271] on li "Casa Nonna" at bounding box center [628, 272] width 146 height 20
click at [556, 263] on th "D 20" at bounding box center [562, 289] width 15 height 52
click at [559, 317] on div at bounding box center [566, 326] width 15 height 22
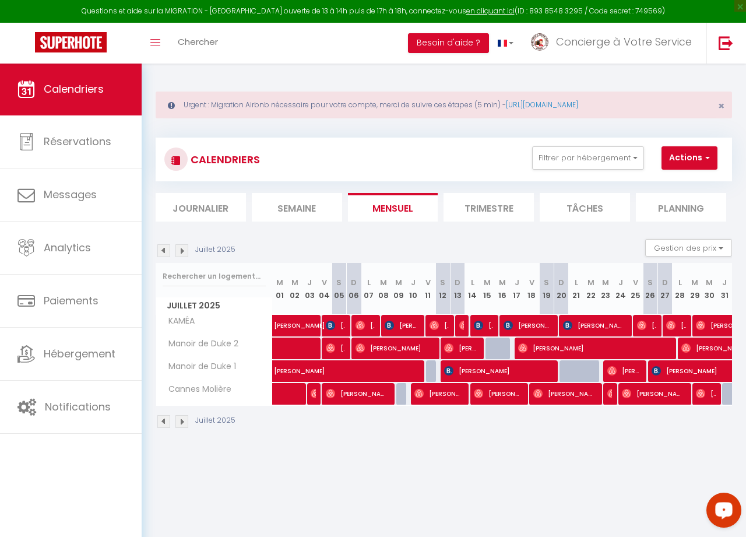
scroll to position [0, 1]
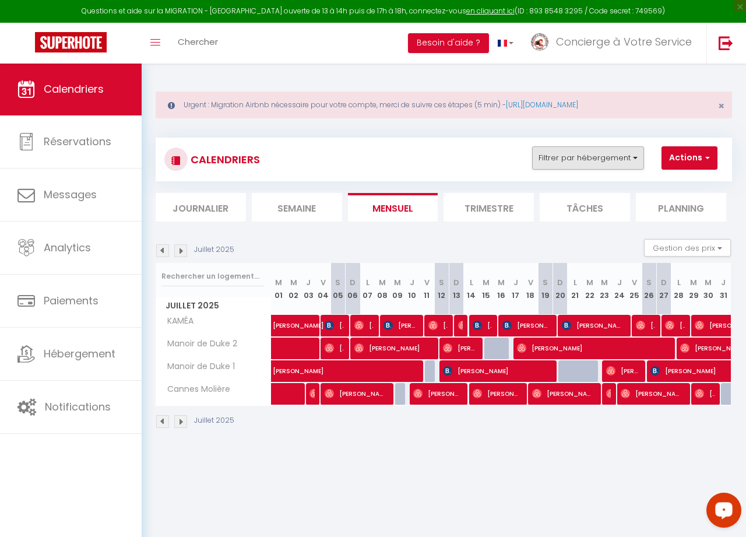
click at [635, 156] on button "Filtrer par hébergement" at bounding box center [588, 157] width 112 height 23
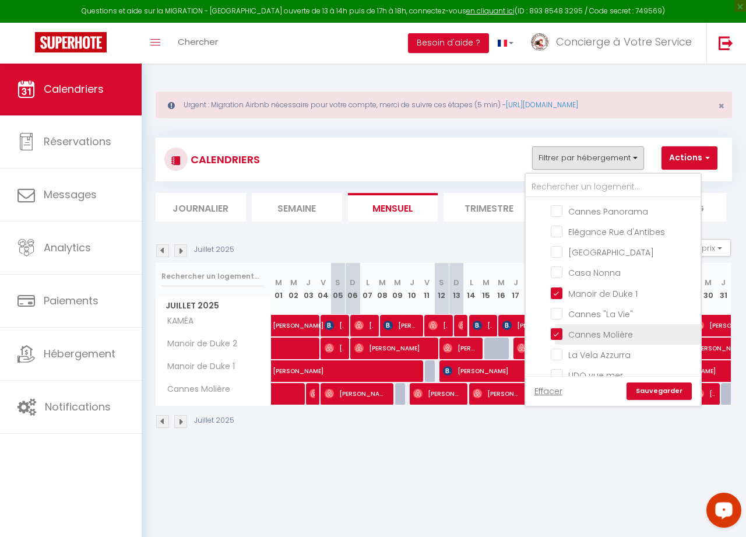
drag, startPoint x: 560, startPoint y: 290, endPoint x: 559, endPoint y: 322, distance: 32.1
click at [560, 290] on input "Manoir de Duke 1" at bounding box center [624, 292] width 146 height 12
click at [559, 328] on input "Cannes Molière" at bounding box center [624, 334] width 146 height 12
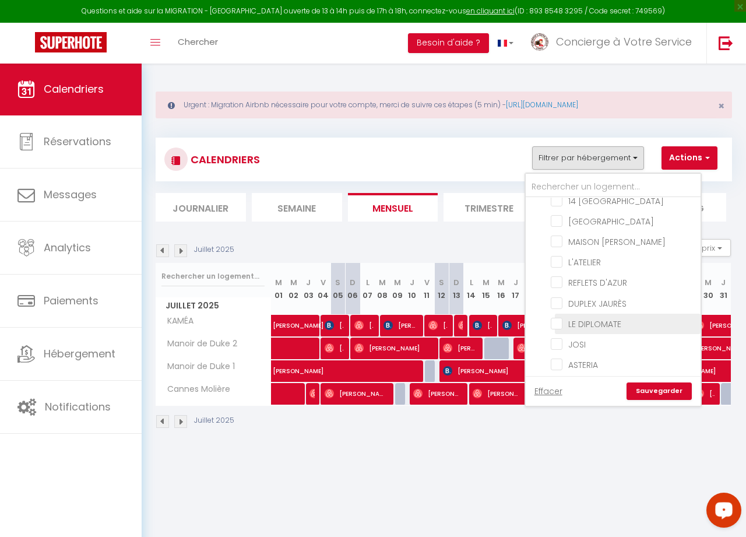
drag, startPoint x: 560, startPoint y: 317, endPoint x: 605, endPoint y: 315, distance: 44.9
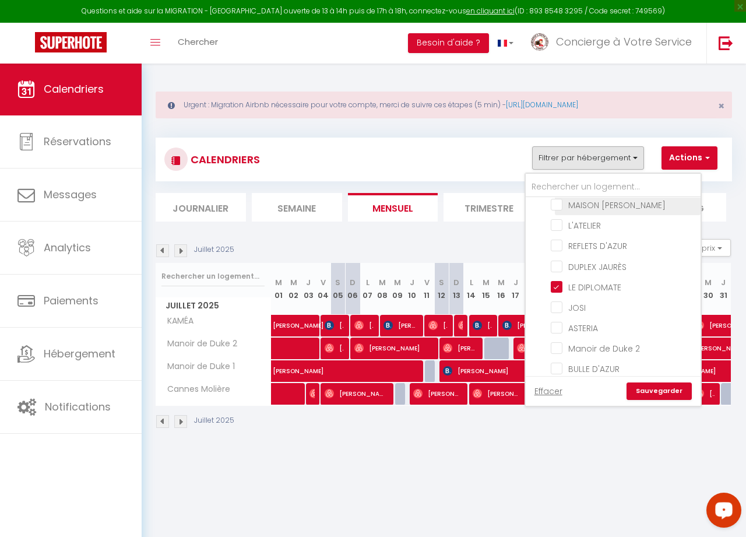
click at [556, 207] on input "MAISON [PERSON_NAME]" at bounding box center [624, 204] width 146 height 12
click at [564, 210] on input "MAISON [PERSON_NAME]" at bounding box center [624, 204] width 146 height 12
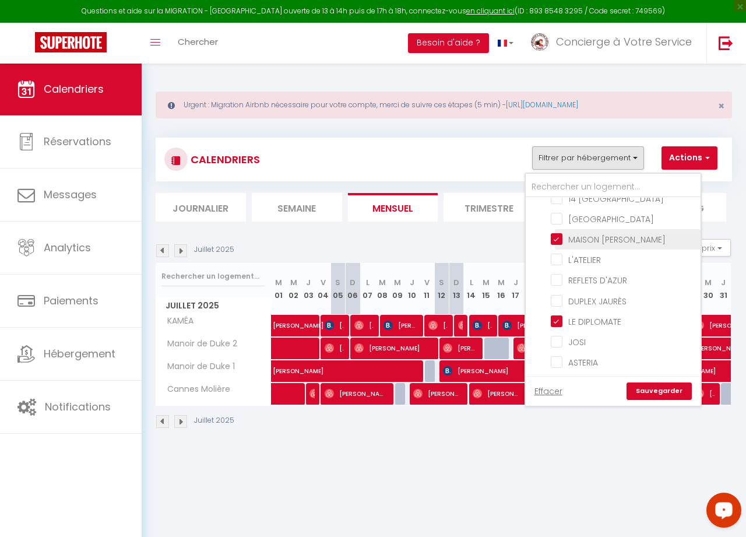
drag, startPoint x: 561, startPoint y: 234, endPoint x: 585, endPoint y: 237, distance: 24.7
click at [561, 234] on input "MAISON [PERSON_NAME]" at bounding box center [624, 239] width 146 height 12
click at [585, 237] on input "MAISON [PERSON_NAME]" at bounding box center [624, 239] width 146 height 12
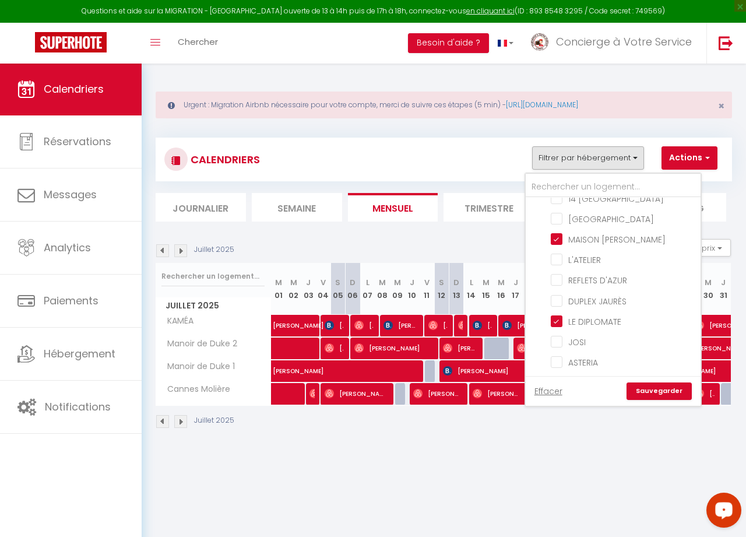
click at [558, 376] on div "Effacer Sauvegarder" at bounding box center [613, 391] width 175 height 30
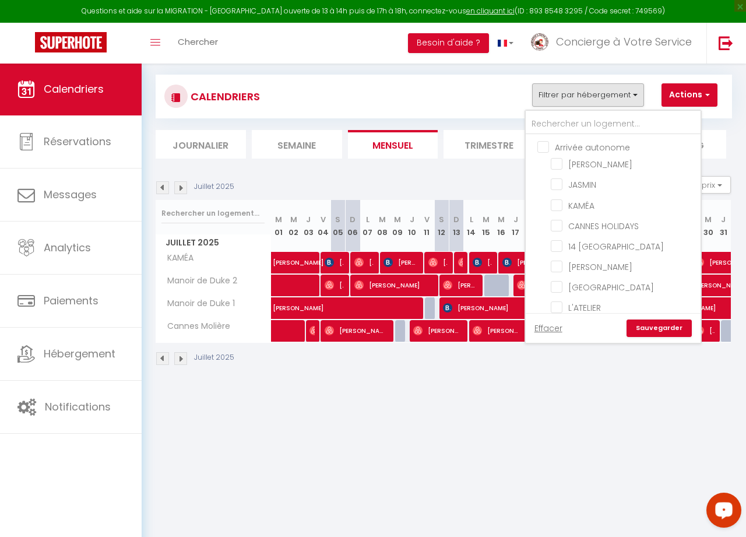
click at [546, 329] on span "[PERSON_NAME]" at bounding box center [563, 331] width 63 height 22
click at [546, 329] on body "Questions et aide sur la MIGRATION - [GEOGRAPHIC_DATA] ouverte de 13 à 14h puis…" at bounding box center [373, 268] width 746 height 537
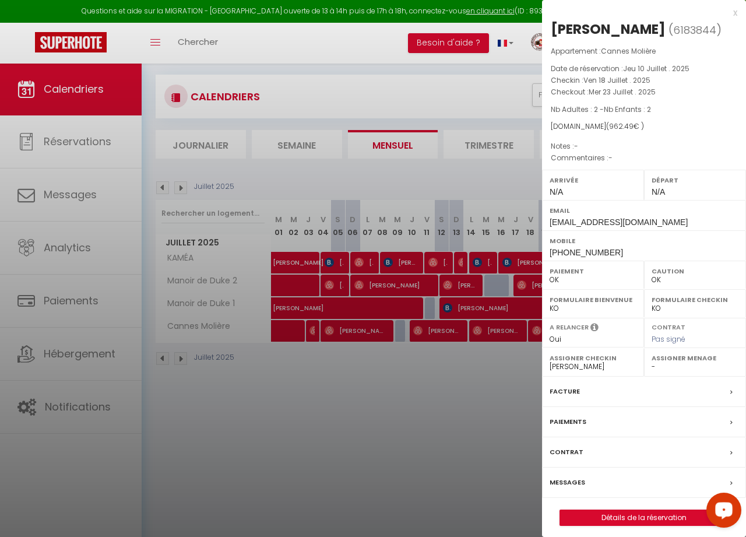
drag, startPoint x: 546, startPoint y: 329, endPoint x: 637, endPoint y: 92, distance: 254.2
click at [633, 96] on span "Mer 23 Juillet . 2025" at bounding box center [622, 92] width 67 height 10
click at [637, 92] on span "Mer 23 Juillet . 2025" at bounding box center [622, 92] width 67 height 10
click at [388, 409] on div at bounding box center [373, 268] width 746 height 537
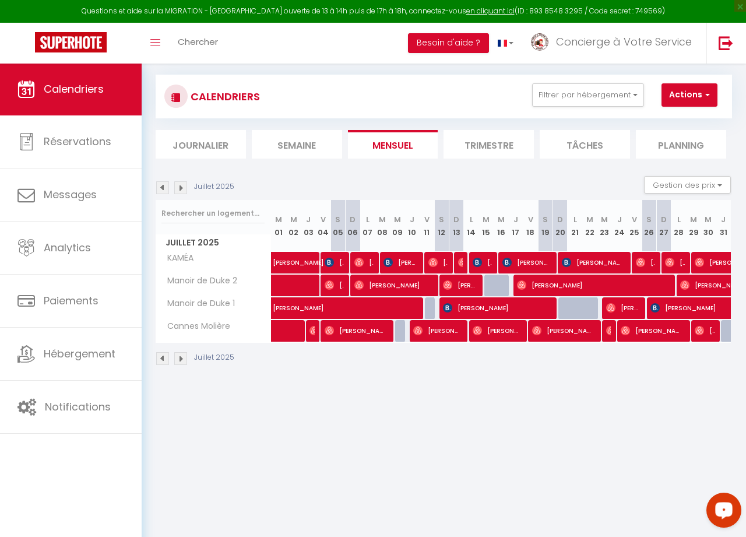
click at [462, 87] on div "CALENDRIERS Filtrer par hébergement Arrivée autonome [PERSON_NAME] KAMÉA CANNES…" at bounding box center [443, 96] width 559 height 26
click at [632, 94] on button "Filtrer par hébergement" at bounding box center [588, 94] width 112 height 23
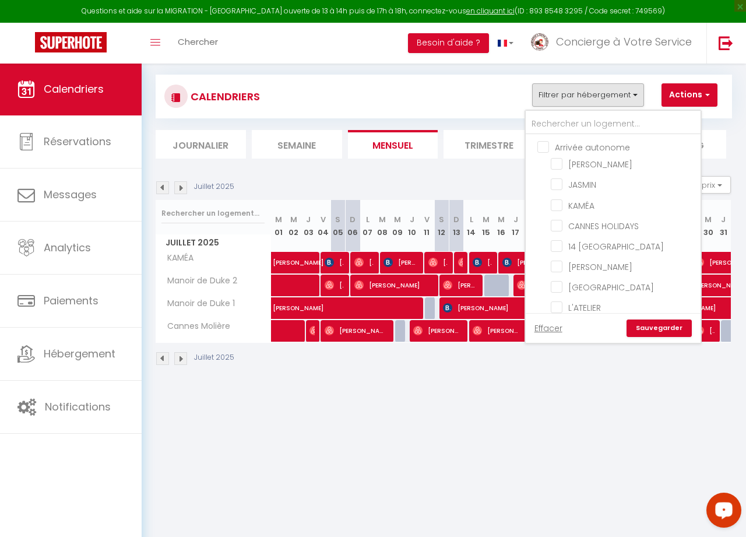
click at [667, 328] on link "Sauvegarder" at bounding box center [659, 328] width 65 height 17
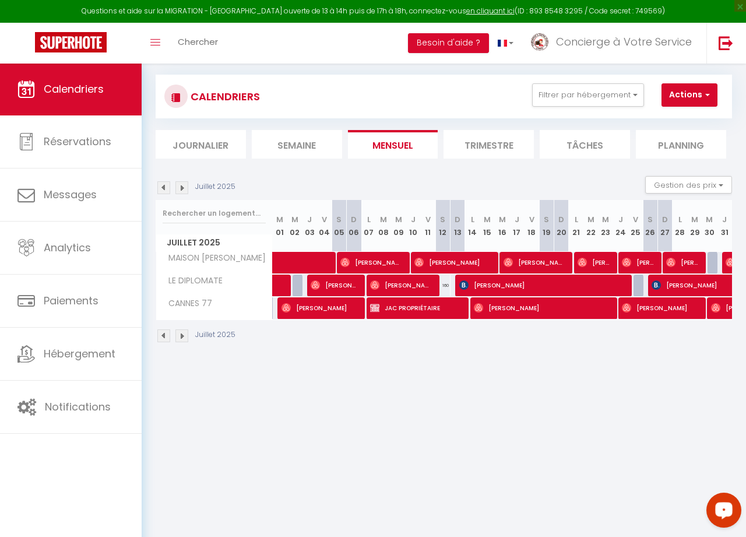
click at [311, 264] on span at bounding box center [335, 263] width 107 height 22
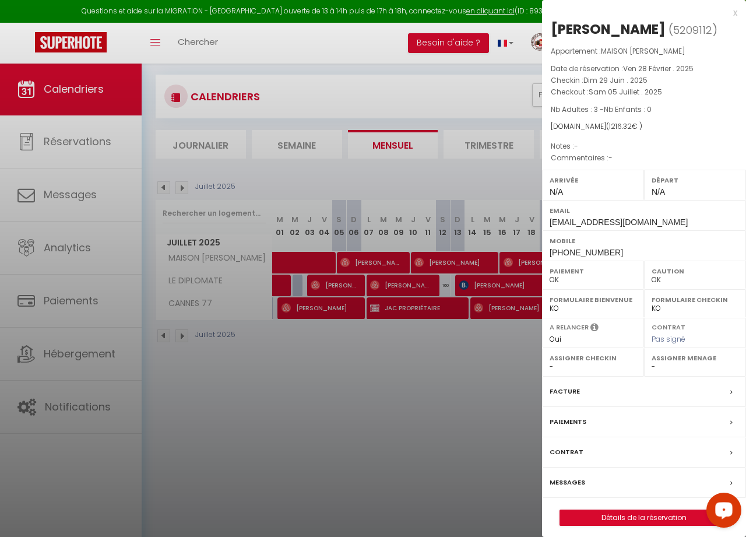
click at [165, 188] on div at bounding box center [373, 268] width 746 height 537
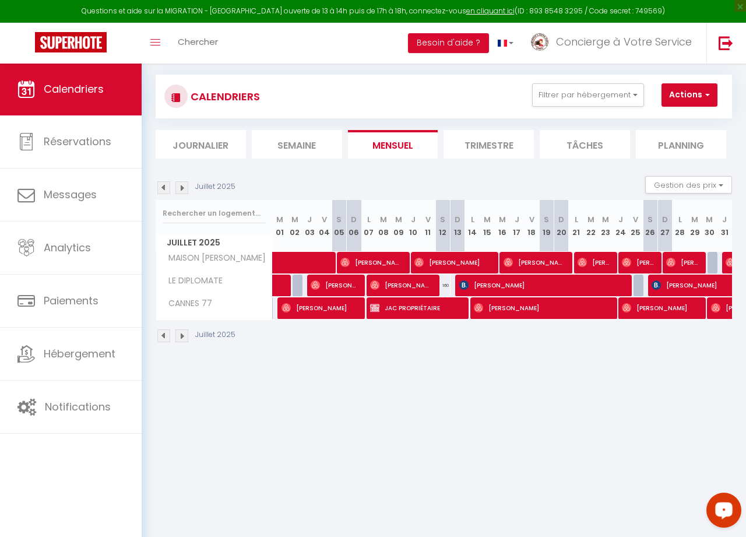
scroll to position [61, 1]
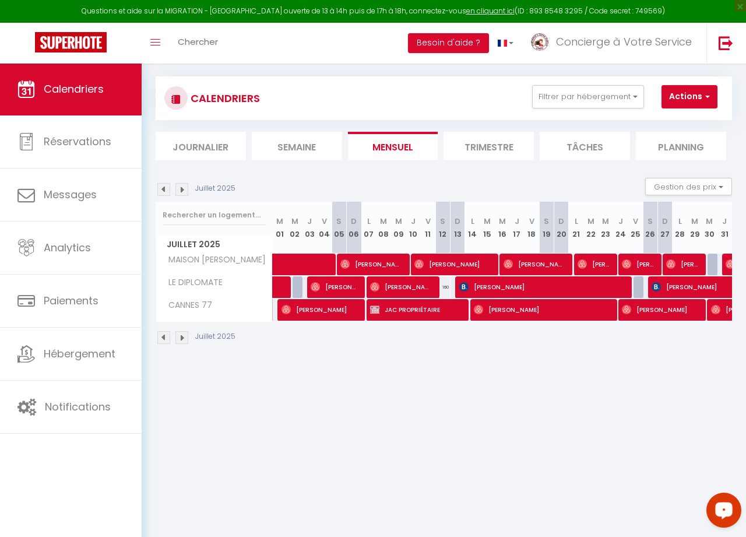
click at [165, 185] on img at bounding box center [163, 189] width 13 height 13
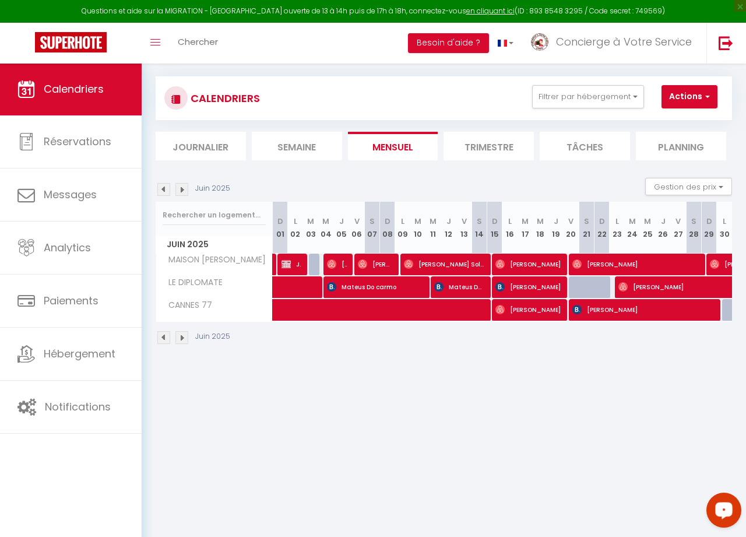
scroll to position [63, 0]
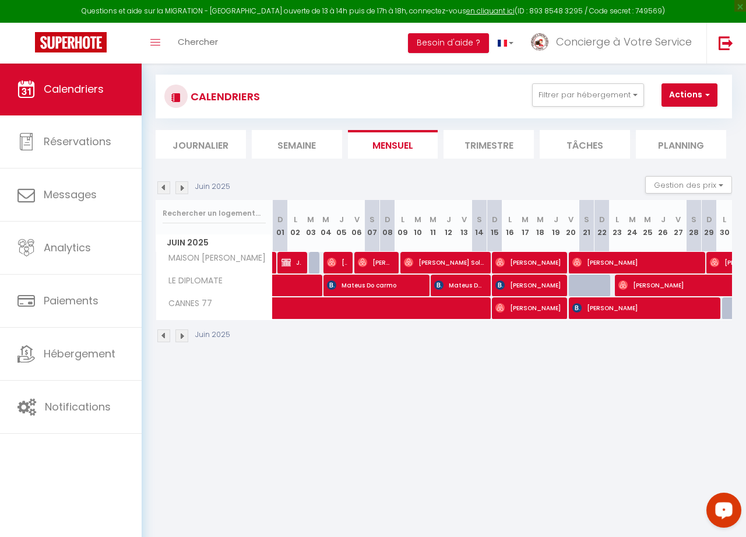
click at [182, 188] on img at bounding box center [182, 187] width 13 height 13
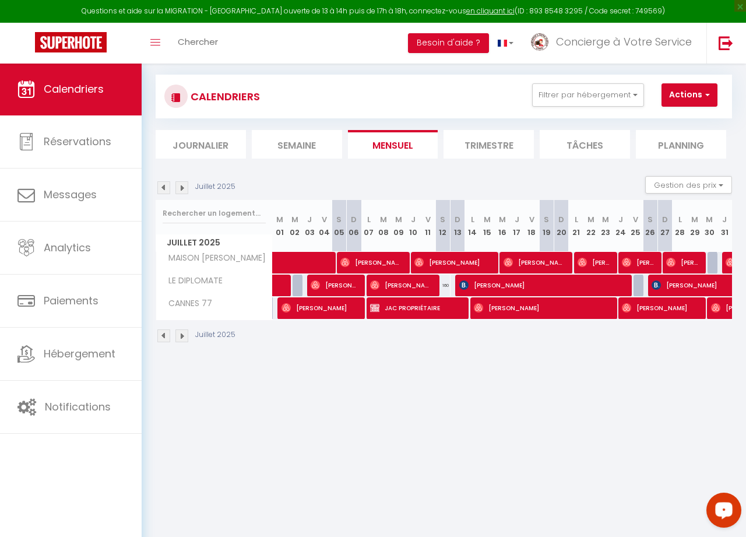
click at [683, 261] on span "[PERSON_NAME]" at bounding box center [684, 262] width 34 height 22
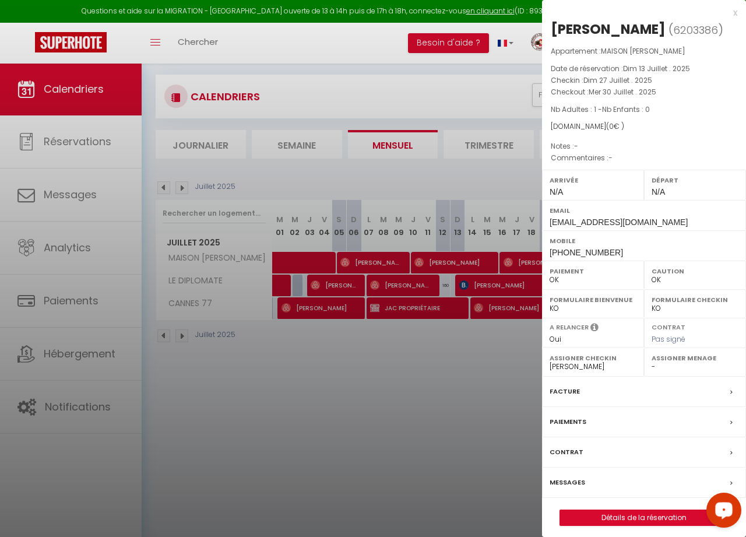
click at [683, 261] on div "Caution OK KO" at bounding box center [695, 275] width 102 height 29
click at [647, 513] on link "Détails de la réservation" at bounding box center [644, 517] width 168 height 15
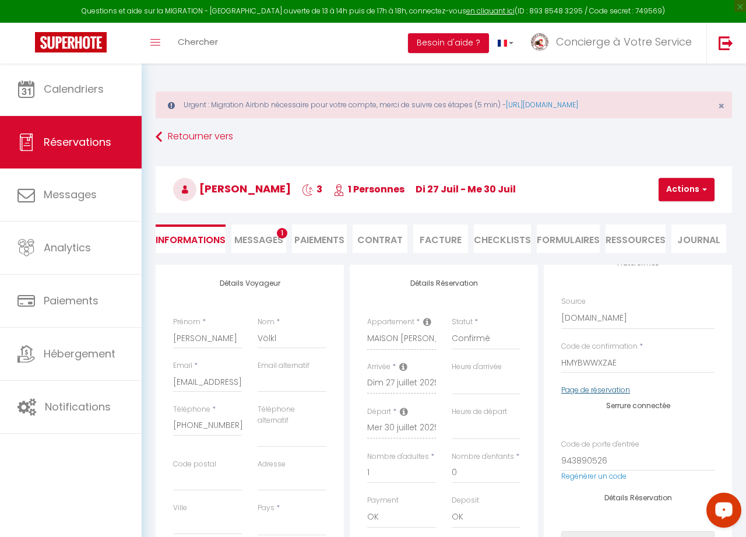
scroll to position [0, 1]
click at [587, 388] on link "Page de réservation" at bounding box center [596, 390] width 69 height 10
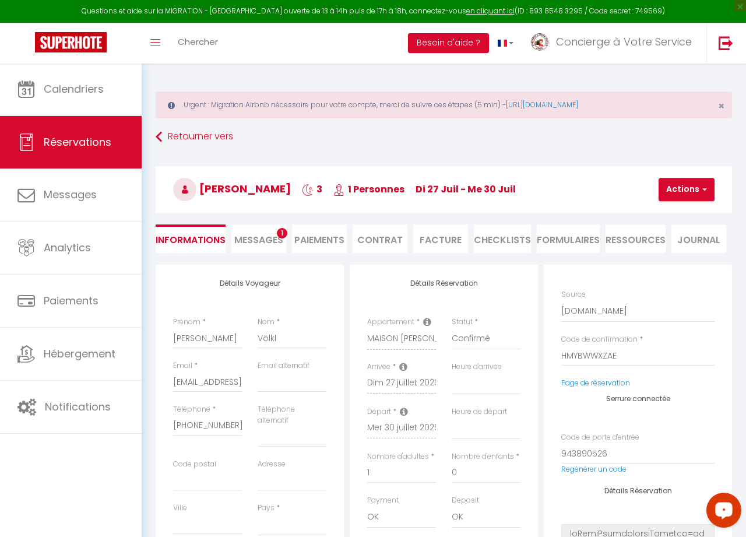
scroll to position [8, 0]
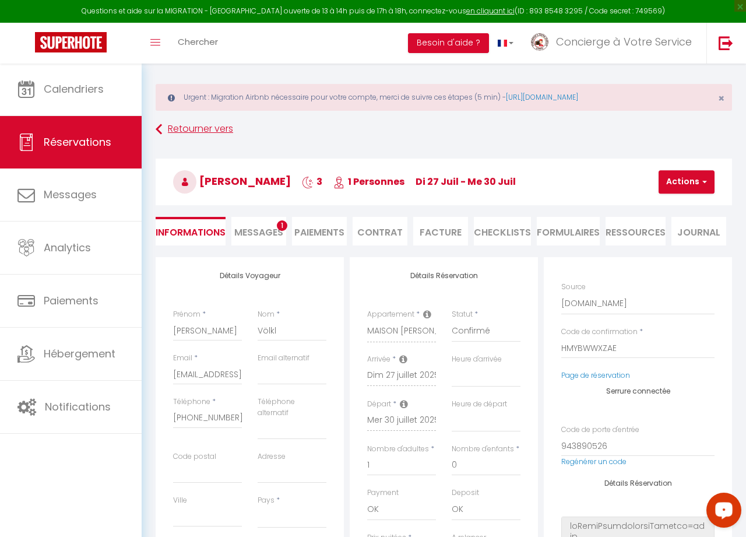
click at [200, 130] on link "Retourner vers" at bounding box center [444, 129] width 577 height 21
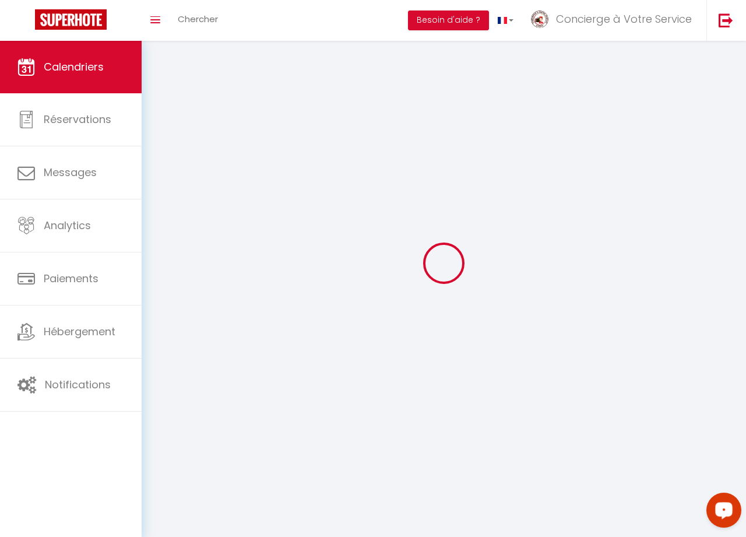
scroll to position [8, 0]
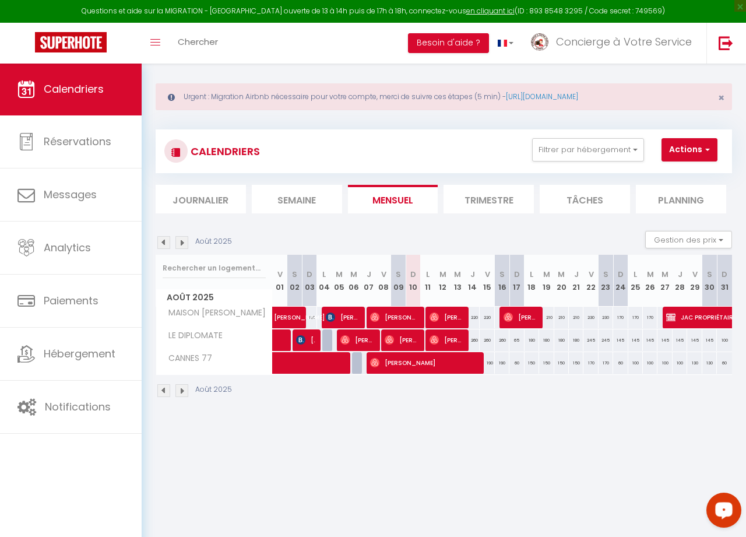
click at [631, 117] on div "Urgent : Migration Airbnb nécessaire pour votre compte, merci de suivre ces éta…" at bounding box center [444, 239] width 605 height 369
click at [633, 115] on div "Urgent : Migration Airbnb nécessaire pour votre compte, merci de suivre ces éta…" at bounding box center [444, 239] width 605 height 369
click at [634, 116] on div "Urgent : Migration Airbnb nécessaire pour votre compte, merci de suivre ces éta…" at bounding box center [444, 239] width 605 height 369
click at [607, 115] on div "Urgent : Migration Airbnb nécessaire pour votre compte, merci de suivre ces éta…" at bounding box center [444, 239] width 605 height 369
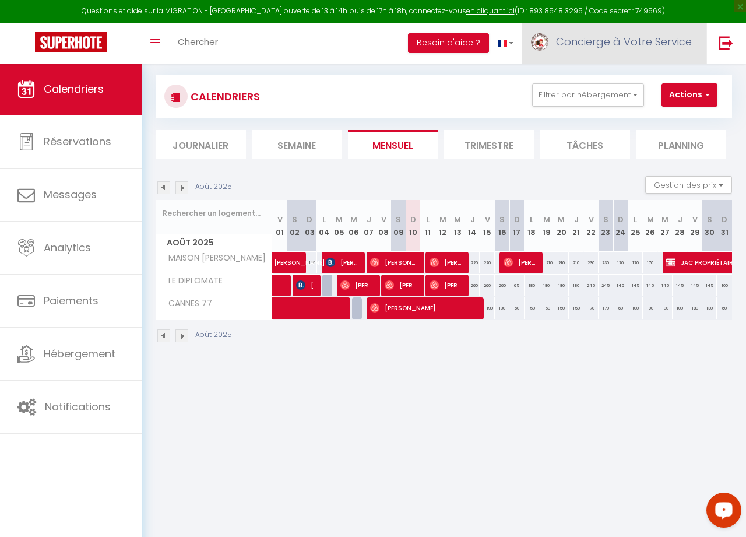
scroll to position [63, 0]
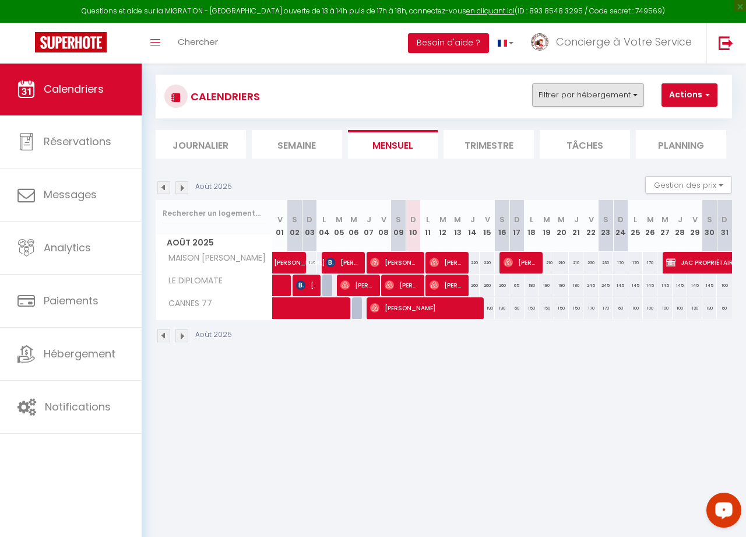
click at [634, 93] on button "Filtrer par hébergement" at bounding box center [588, 94] width 112 height 23
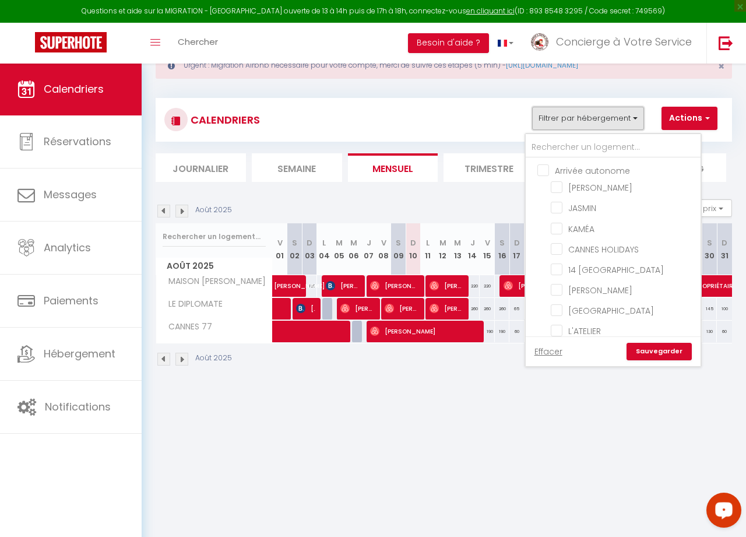
scroll to position [0, 0]
click at [574, 146] on input "text" at bounding box center [613, 147] width 175 height 21
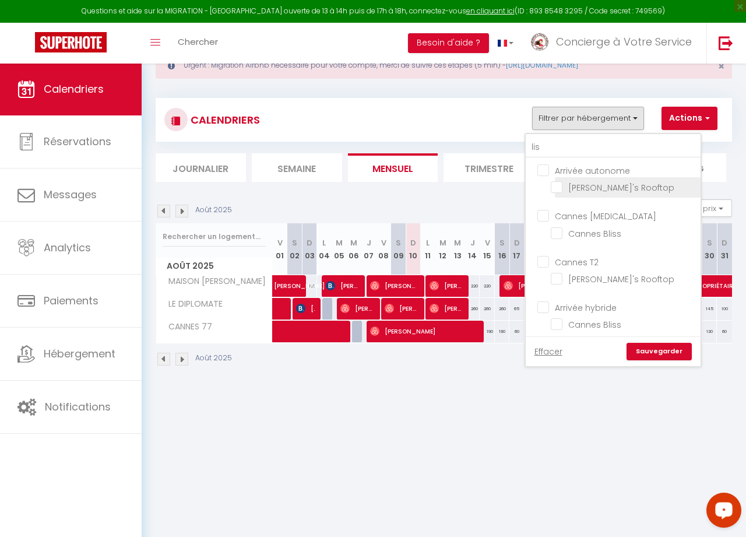
click at [560, 188] on input "[PERSON_NAME]'s Rooftop" at bounding box center [624, 187] width 146 height 12
click at [671, 353] on link "Sauvegarder" at bounding box center [659, 351] width 65 height 17
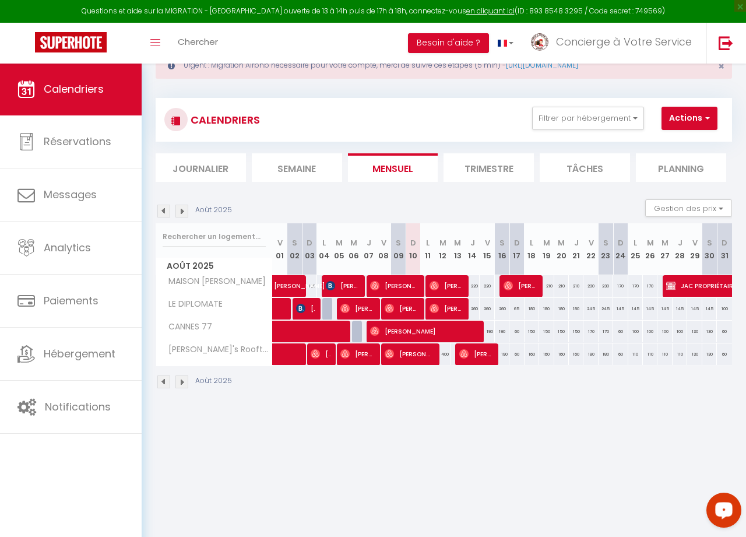
click at [162, 210] on img at bounding box center [163, 211] width 13 height 13
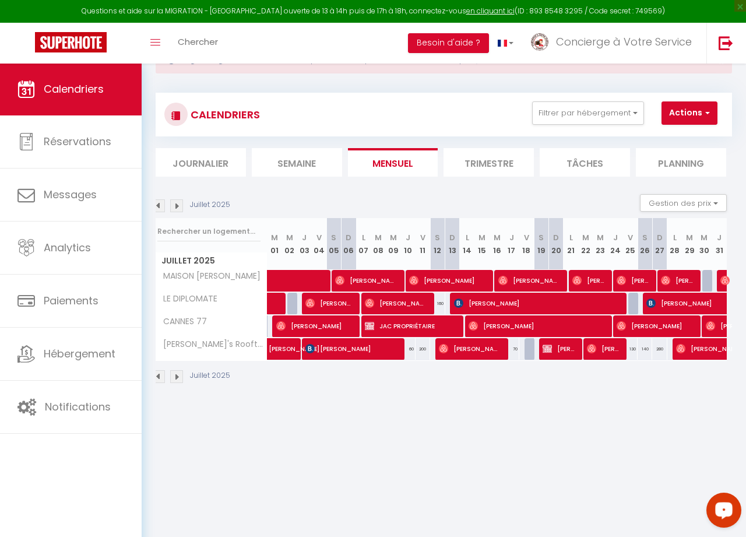
scroll to position [51, 0]
